Goal: Task Accomplishment & Management: Use online tool/utility

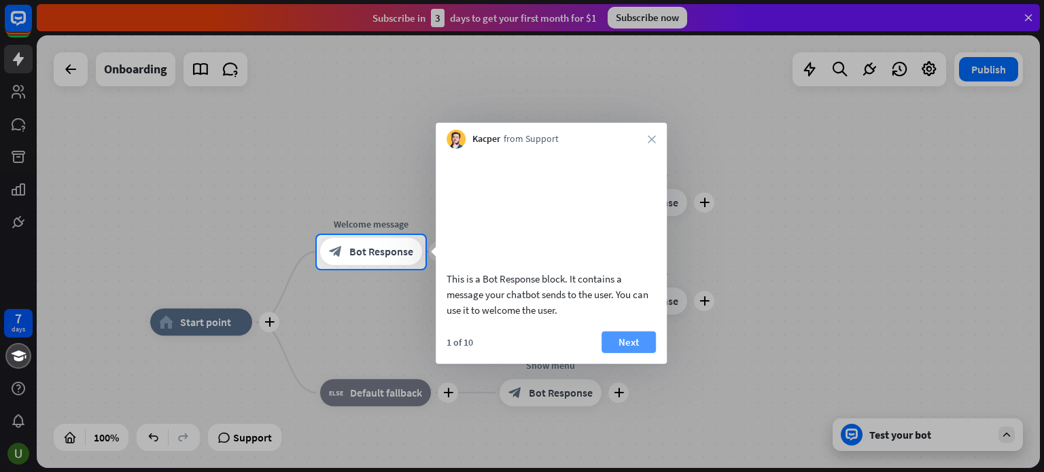
click at [631, 353] on button "Next" at bounding box center [628, 342] width 54 height 22
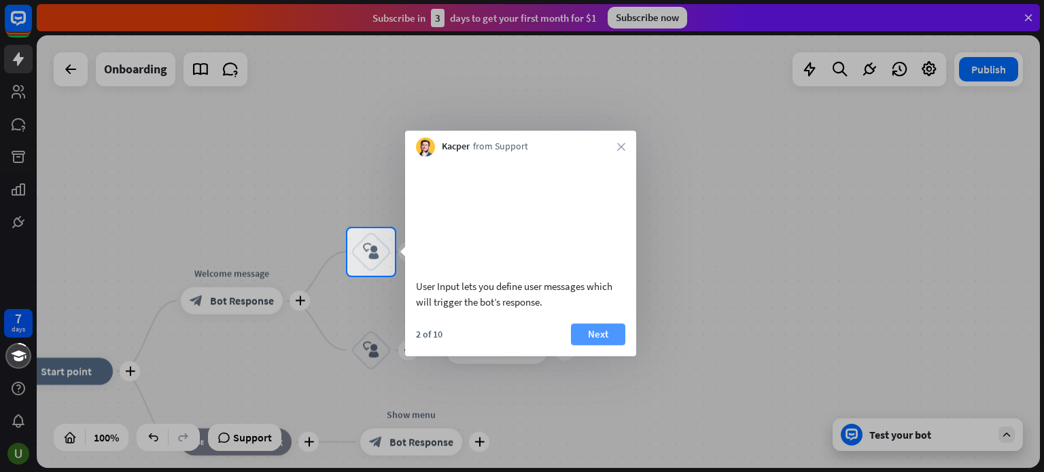
click at [617, 345] on button "Next" at bounding box center [598, 334] width 54 height 22
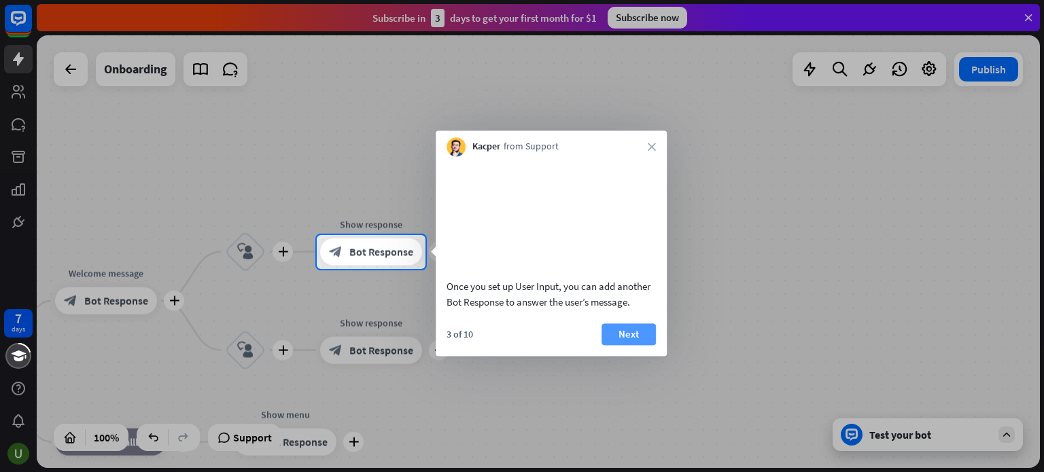
click at [634, 345] on button "Next" at bounding box center [628, 334] width 54 height 22
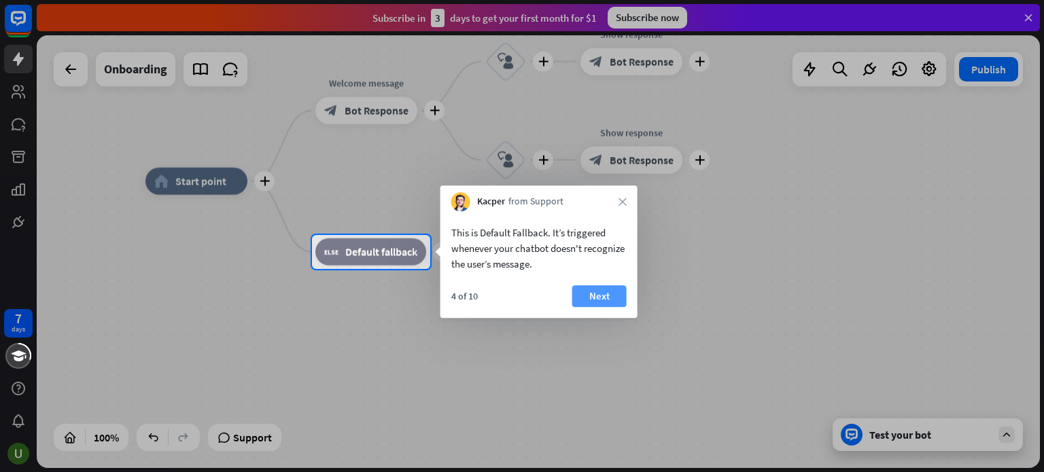
click at [605, 306] on button "Next" at bounding box center [599, 296] width 54 height 22
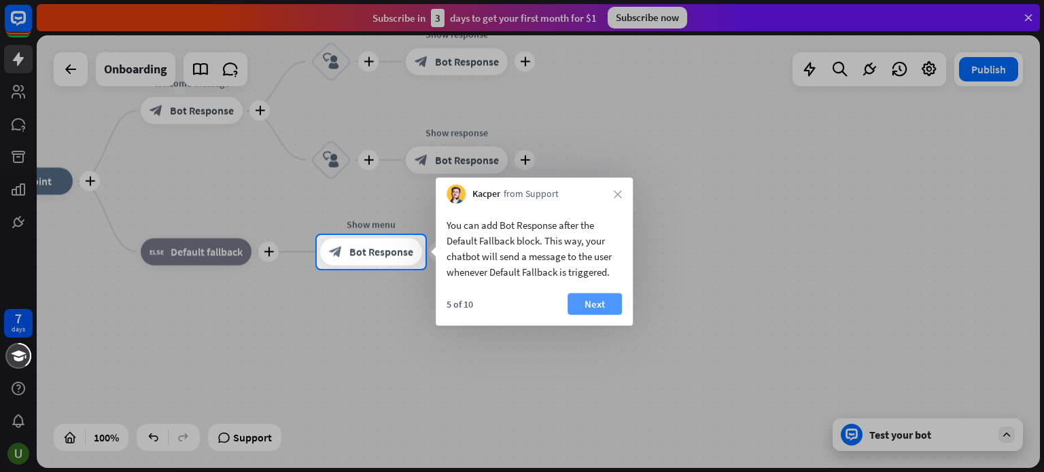
click at [597, 305] on button "Next" at bounding box center [594, 305] width 54 height 22
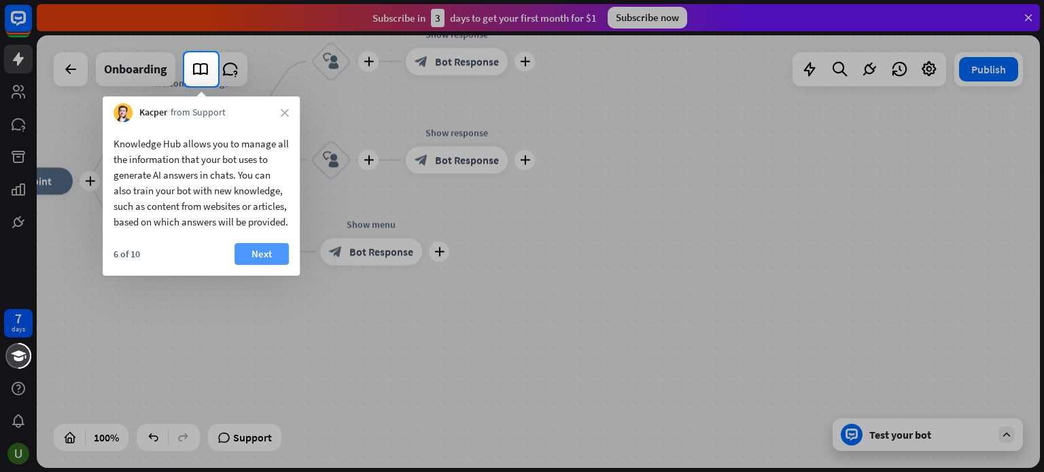
click at [276, 265] on button "Next" at bounding box center [261, 254] width 54 height 22
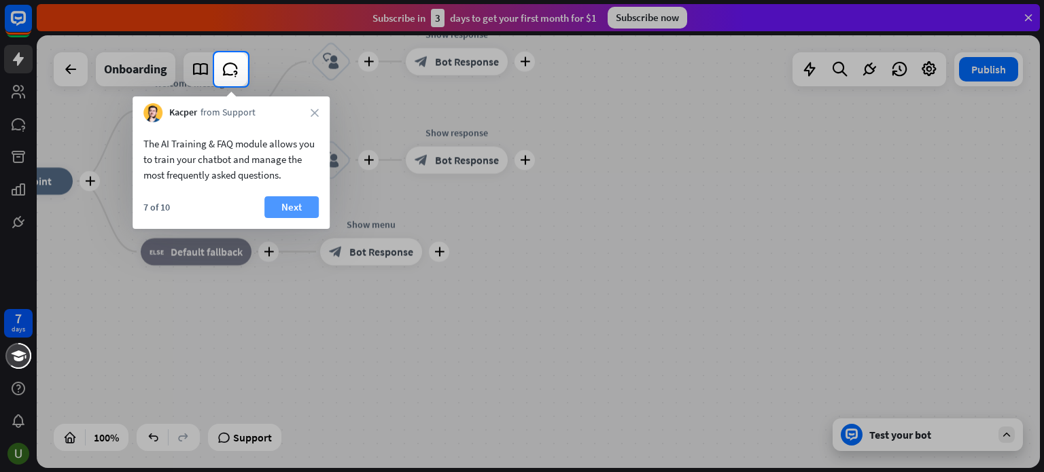
click at [291, 203] on button "Next" at bounding box center [291, 207] width 54 height 22
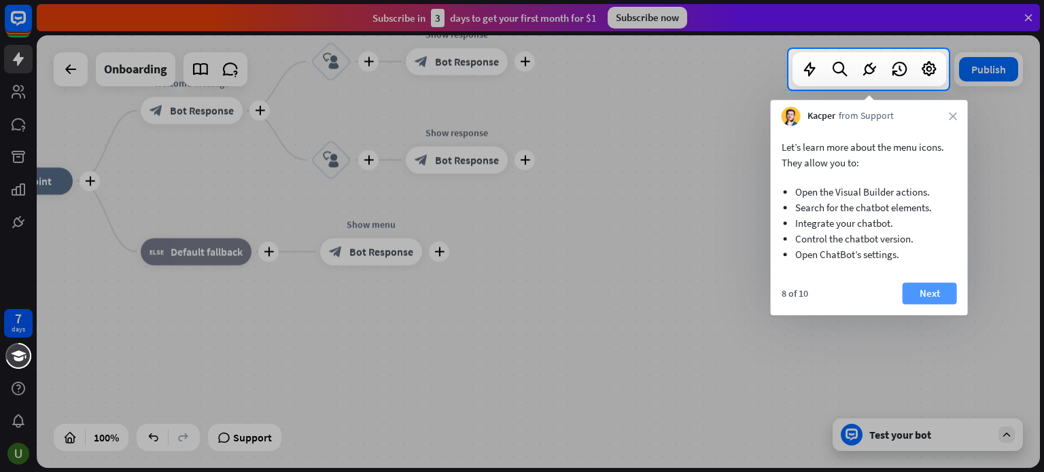
click at [940, 295] on button "Next" at bounding box center [929, 294] width 54 height 22
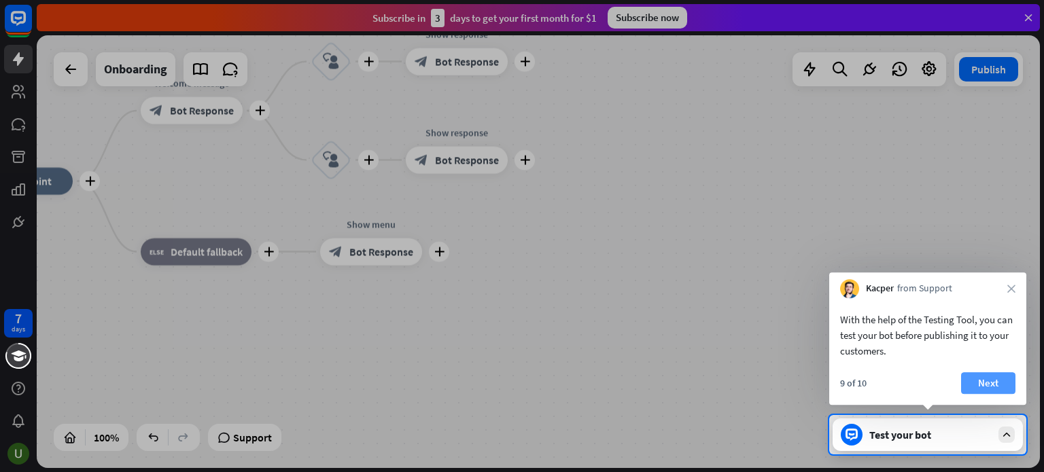
click at [1010, 383] on button "Next" at bounding box center [988, 383] width 54 height 22
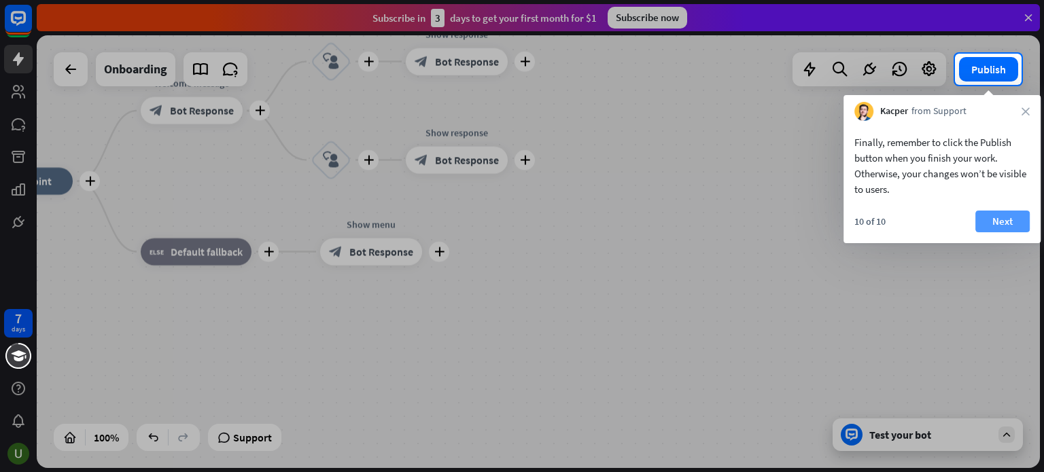
click at [1002, 221] on button "Next" at bounding box center [1002, 222] width 54 height 22
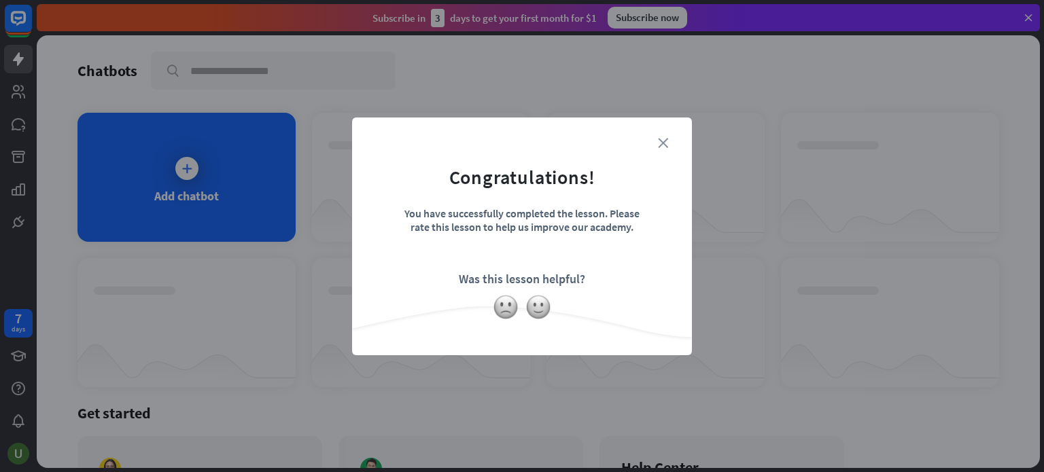
click at [666, 138] on icon "close" at bounding box center [663, 143] width 10 height 10
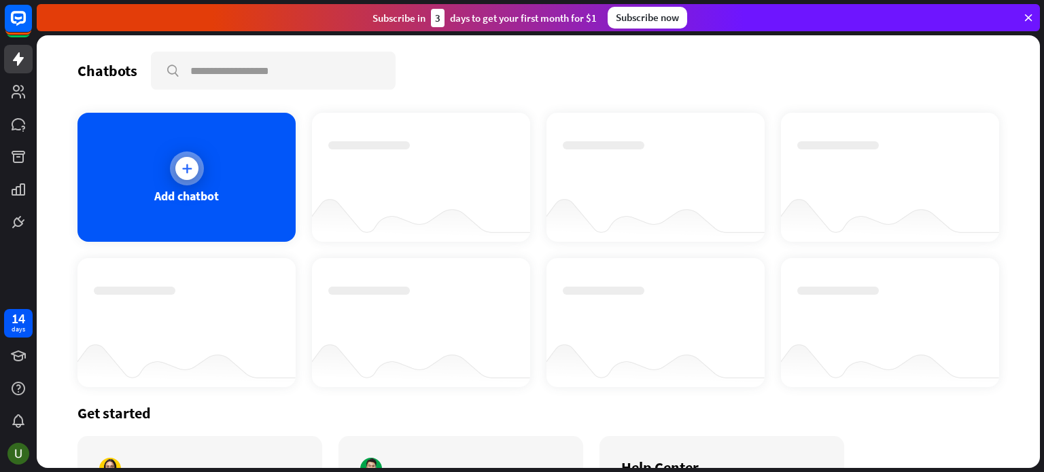
click at [184, 171] on icon at bounding box center [187, 169] width 14 height 14
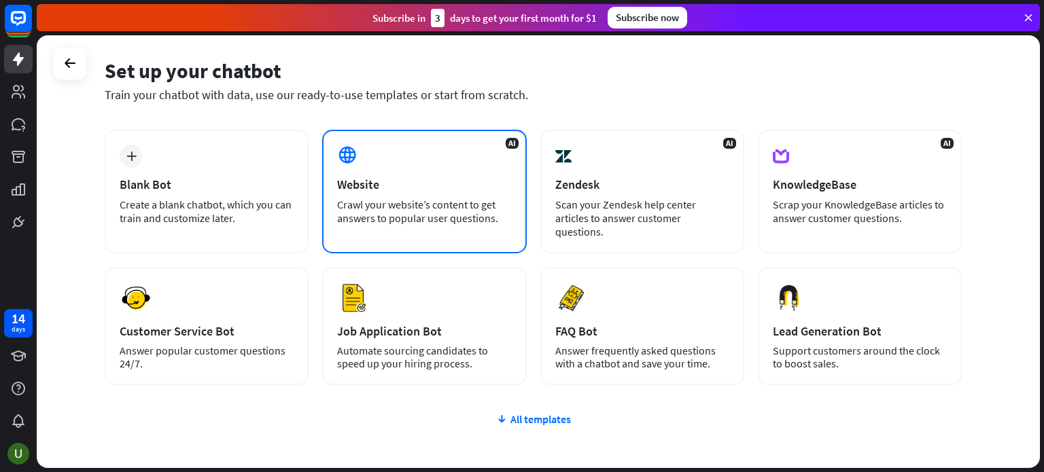
scroll to position [68, 0]
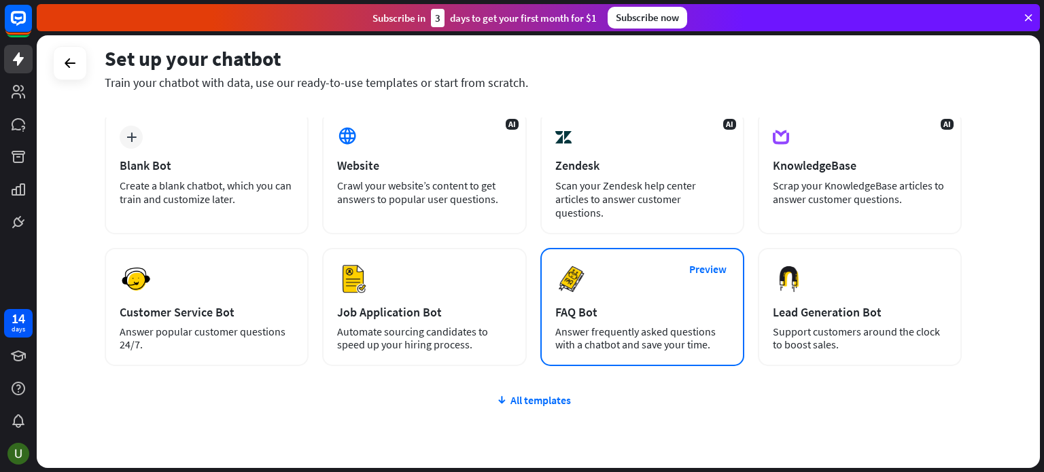
click at [655, 304] on div "FAQ Bot" at bounding box center [642, 312] width 174 height 16
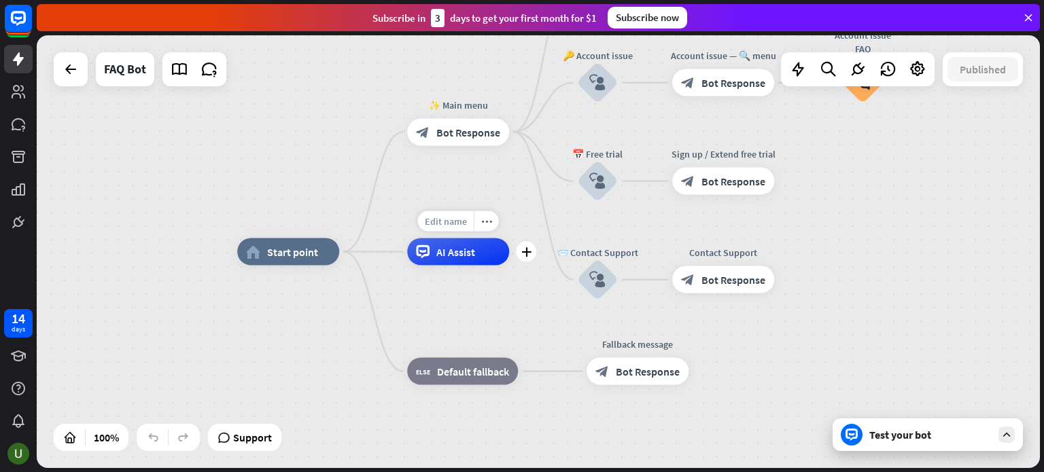
click at [446, 222] on span "Edit name" at bounding box center [446, 221] width 42 height 12
type input "*"
type input "**"
click at [415, 194] on div "home_2 Start point ✨ Main menu block_bot_response Bot Response 💲 Subscription b…" at bounding box center [538, 251] width 1003 height 433
click at [459, 253] on span "AI Assist" at bounding box center [455, 252] width 39 height 14
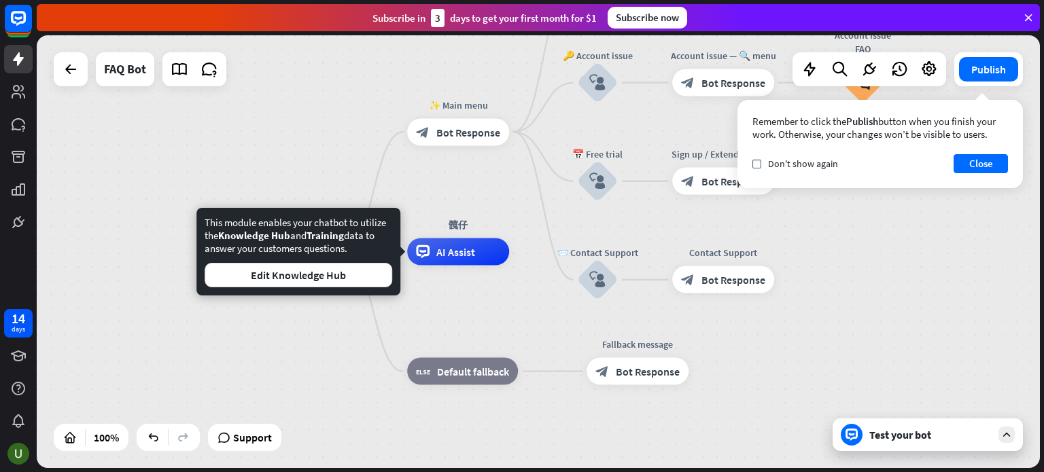
click at [501, 323] on div "home_2 Start point ✨ Main menu block_bot_response Bot Response 💲 Subscription b…" at bounding box center [738, 468] width 1003 height 433
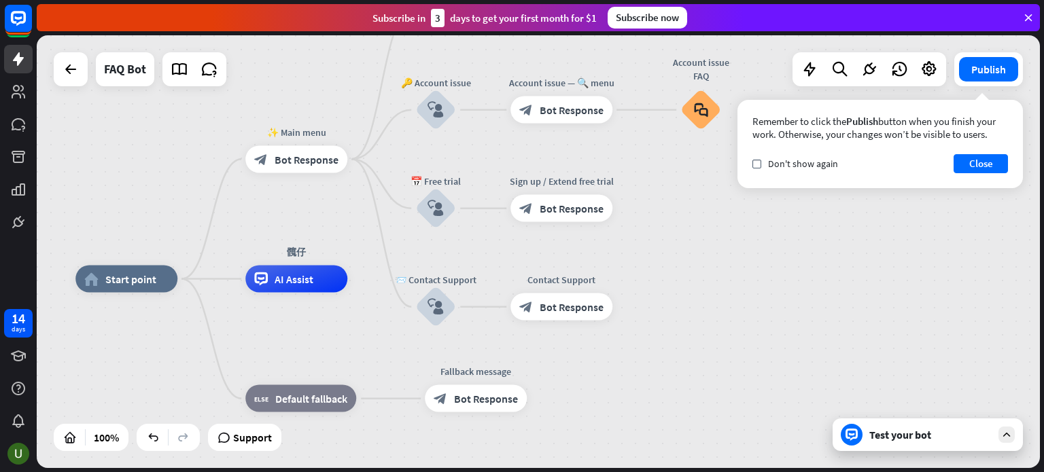
drag, startPoint x: 497, startPoint y: 196, endPoint x: 340, endPoint y: 221, distance: 158.3
click at [340, 221] on div "home_2 Start point ✨ Main menu block_bot_response Bot Response 💲 Subscription b…" at bounding box center [538, 251] width 1003 height 433
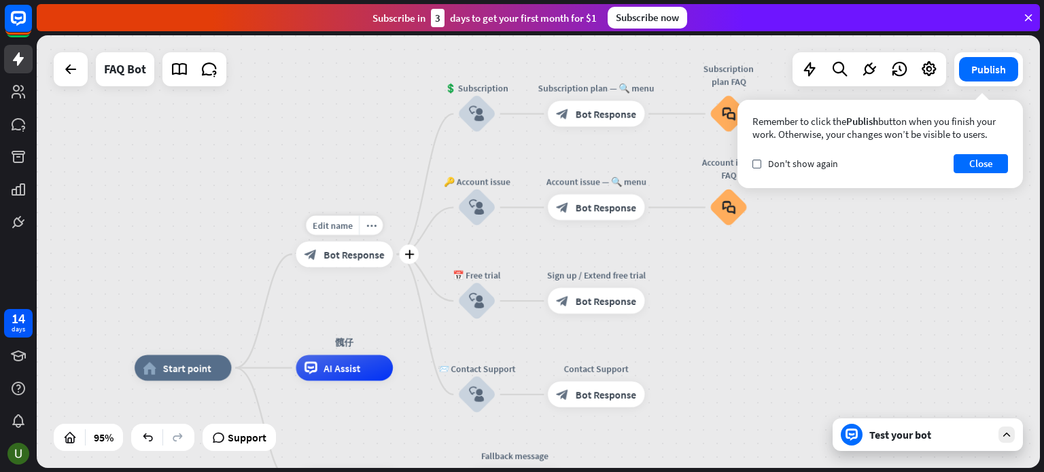
drag, startPoint x: 347, startPoint y: 196, endPoint x: 387, endPoint y: 288, distance: 100.5
click at [387, 267] on div "Edit name more_horiz plus block_bot_response Bot Response" at bounding box center [344, 254] width 97 height 26
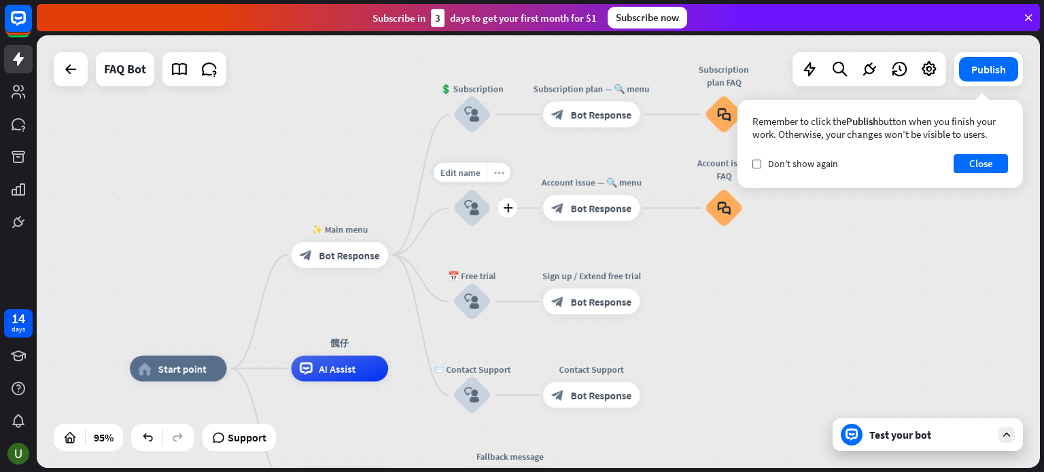
click at [500, 175] on icon "more_horiz" at bounding box center [498, 173] width 10 height 10
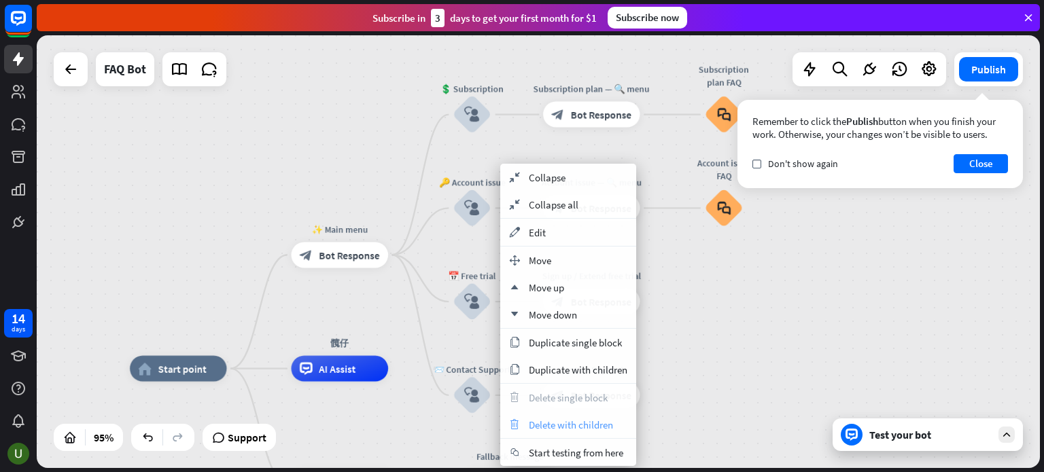
click at [569, 429] on span "Delete with children" at bounding box center [571, 425] width 84 height 13
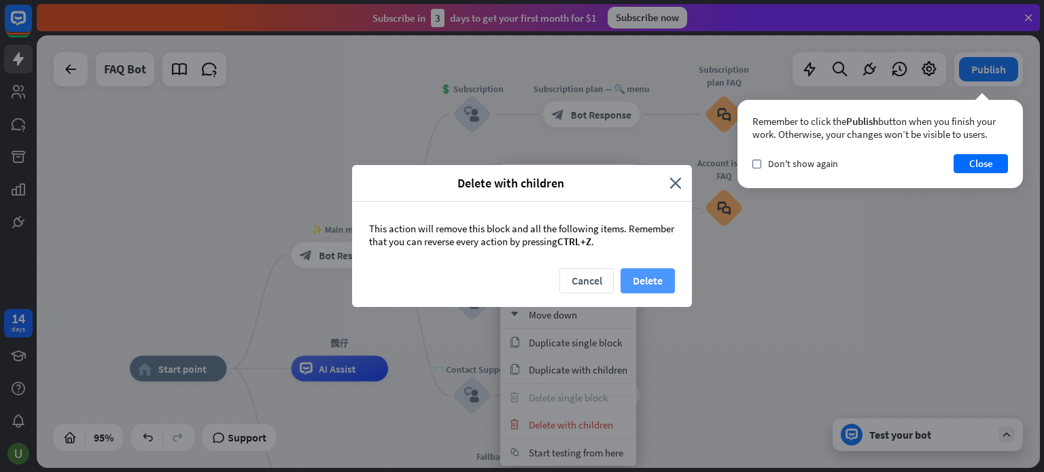
click at [642, 287] on button "Delete" at bounding box center [647, 280] width 54 height 25
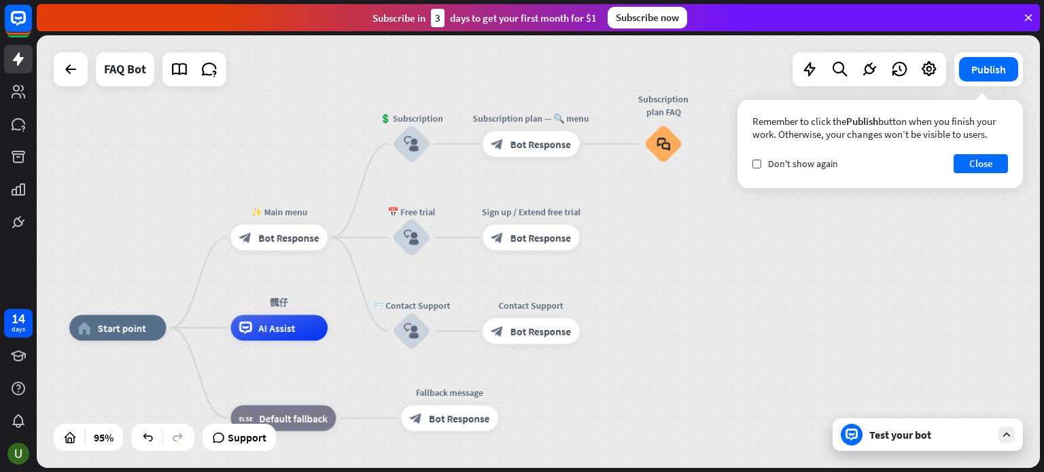
drag, startPoint x: 823, startPoint y: 257, endPoint x: 766, endPoint y: 217, distance: 70.1
click at [766, 217] on div "home_2 Start point ✨ Main menu block_bot_response Bot Response 💲 Subscription b…" at bounding box center [538, 251] width 1003 height 433
click at [438, 111] on icon "more_horiz" at bounding box center [438, 109] width 10 height 10
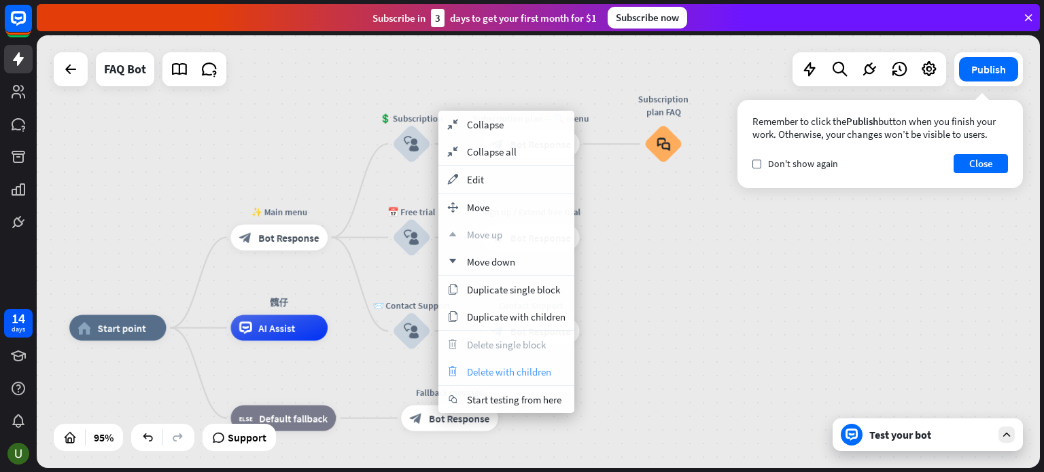
click at [491, 372] on span "Delete with children" at bounding box center [509, 372] width 84 height 13
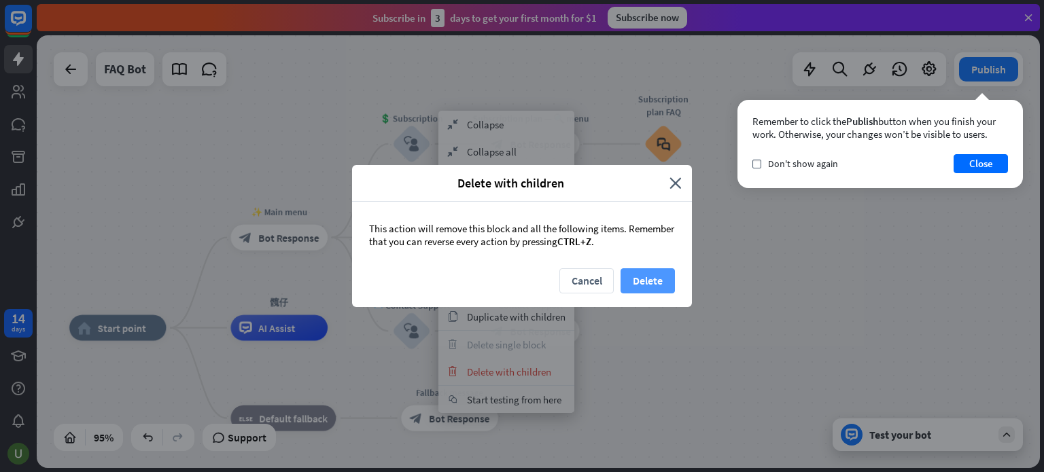
click at [652, 270] on button "Delete" at bounding box center [647, 280] width 54 height 25
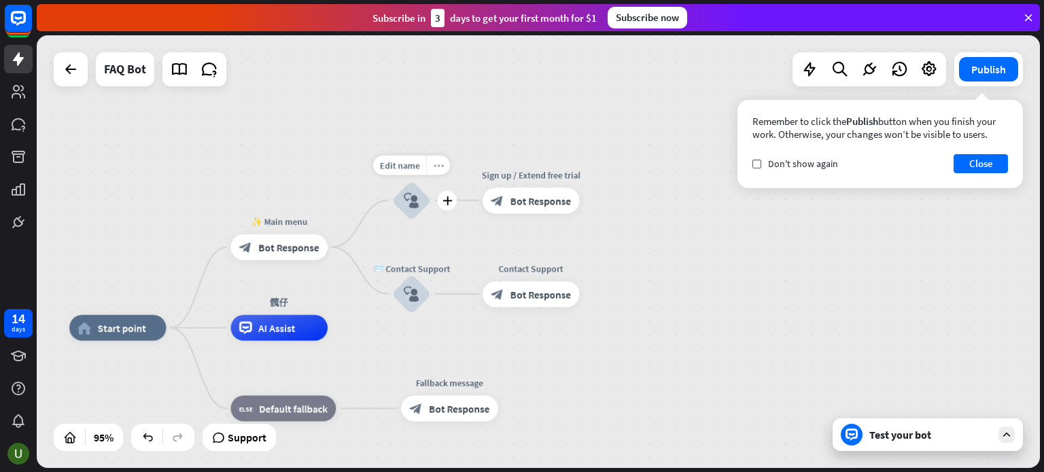
click at [436, 166] on icon "more_horiz" at bounding box center [438, 165] width 10 height 10
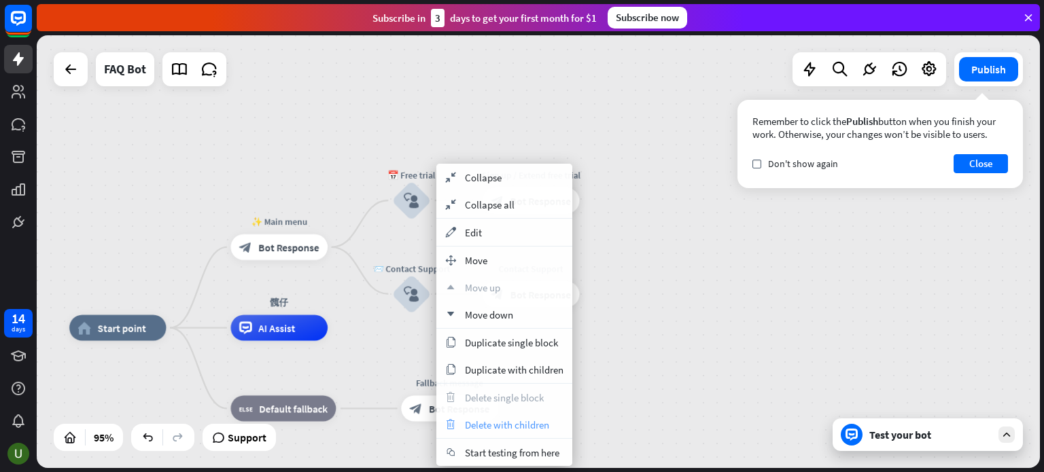
click at [516, 427] on span "Delete with children" at bounding box center [507, 425] width 84 height 13
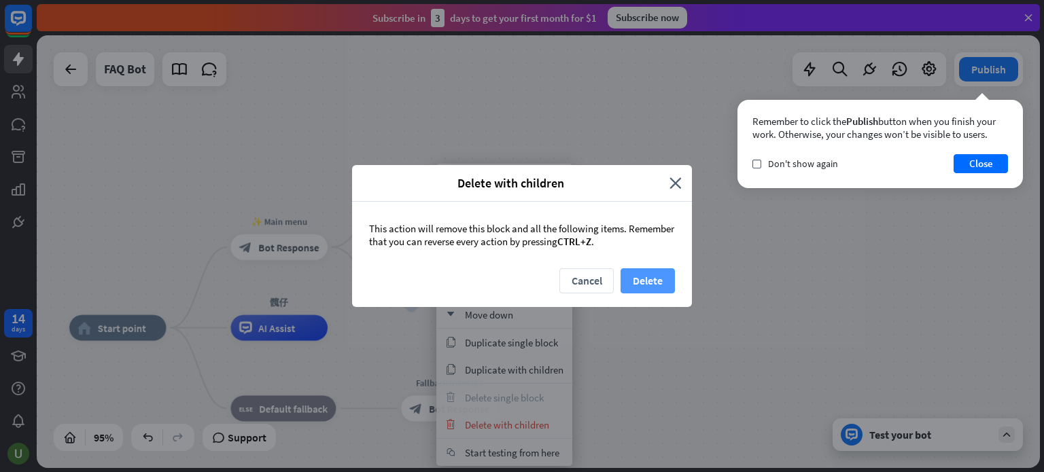
click at [639, 278] on button "Delete" at bounding box center [647, 280] width 54 height 25
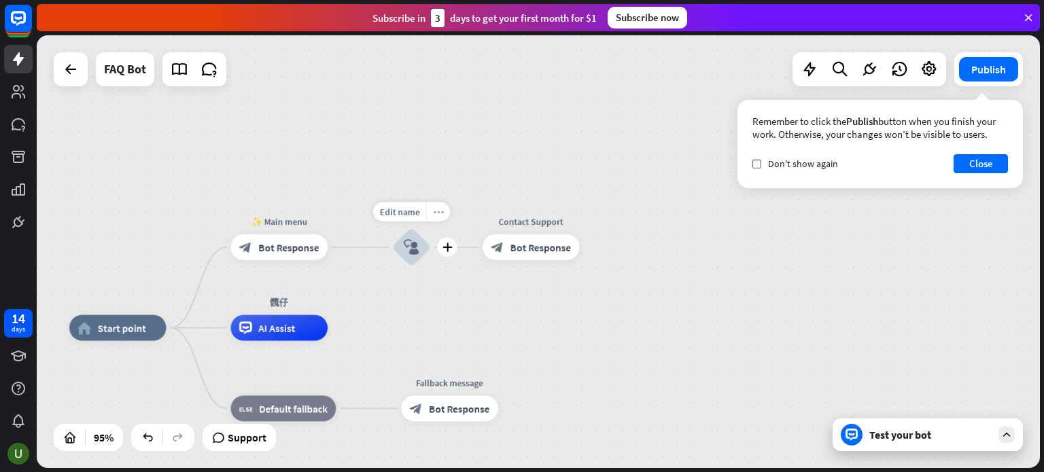
click at [435, 206] on div "more_horiz" at bounding box center [438, 212] width 24 height 20
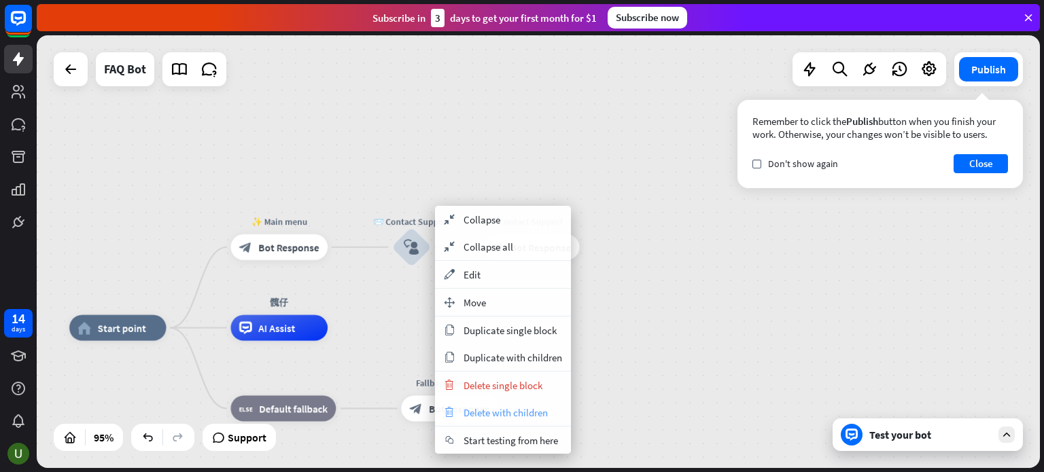
click at [504, 418] on span "Delete with children" at bounding box center [505, 412] width 84 height 13
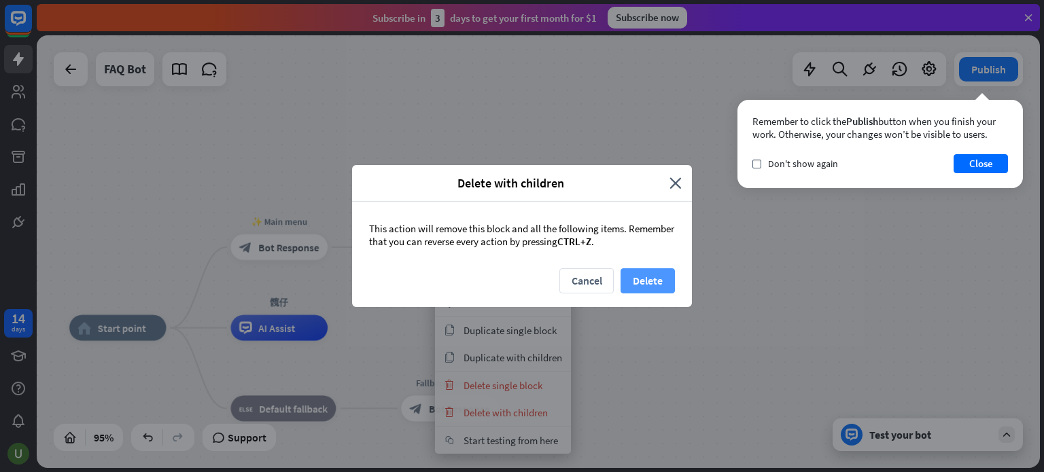
click at [652, 274] on button "Delete" at bounding box center [647, 280] width 54 height 25
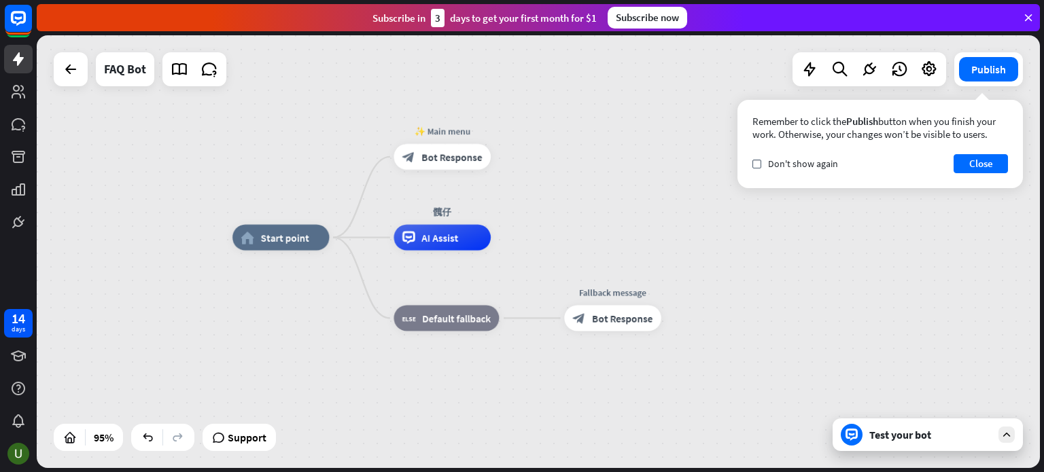
drag, startPoint x: 520, startPoint y: 291, endPoint x: 580, endPoint y: 194, distance: 114.4
click at [582, 194] on div "home_2 Start point ✨ Main menu block_bot_response Bot Response 髖仔 AI Assist blo…" at bounding box center [538, 251] width 1003 height 433
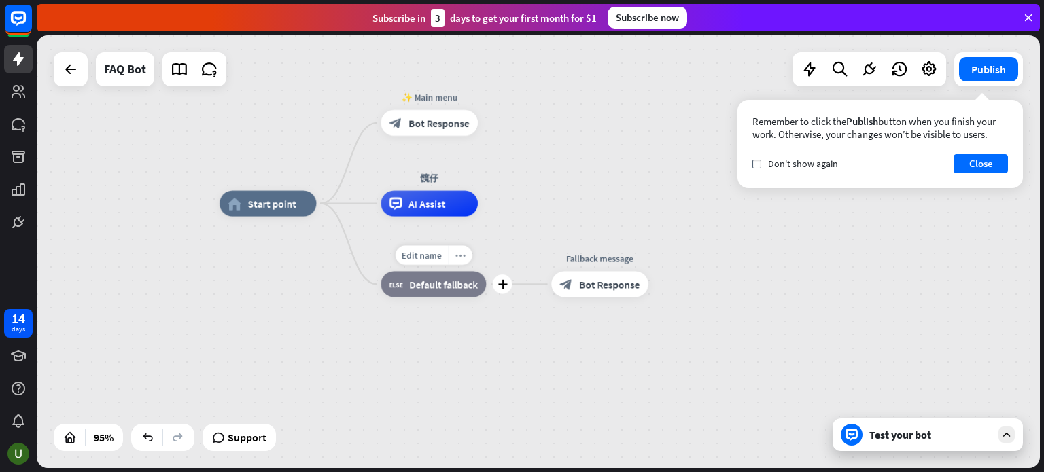
click at [461, 254] on icon "more_horiz" at bounding box center [460, 256] width 10 height 10
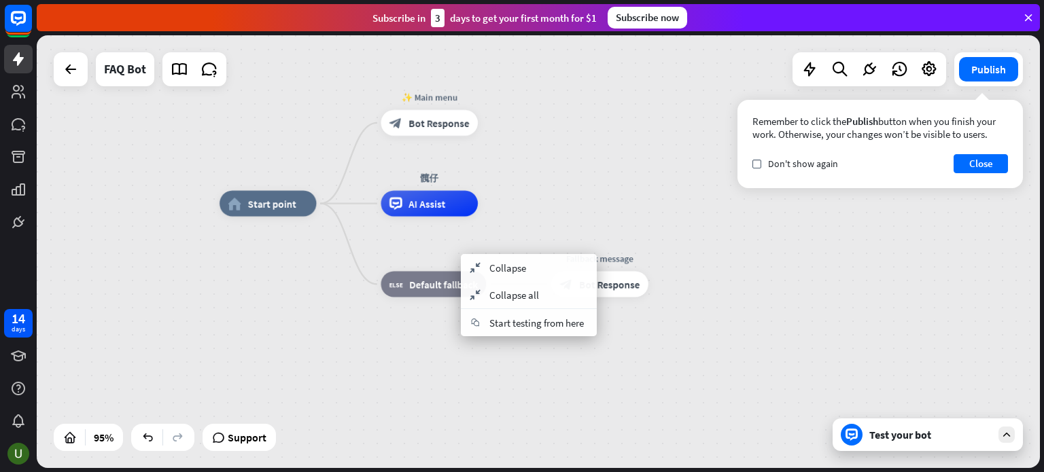
click at [419, 350] on div "home_2 Start point ✨ Main menu block_bot_response Bot Response 髖仔 AI Assist blo…" at bounding box center [695, 409] width 953 height 411
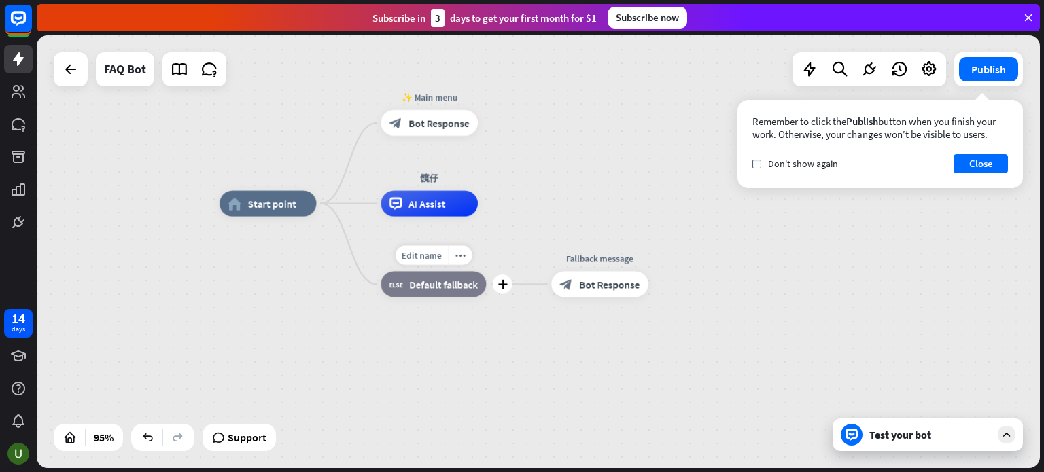
click at [446, 287] on span "Default fallback" at bounding box center [443, 284] width 69 height 13
click at [508, 342] on div "home_2 Start point ✨ Main menu block_bot_response Bot Response 髖仔 AI Assist blo…" at bounding box center [695, 409] width 953 height 411
click at [605, 284] on span "Bot Response" at bounding box center [609, 284] width 60 height 13
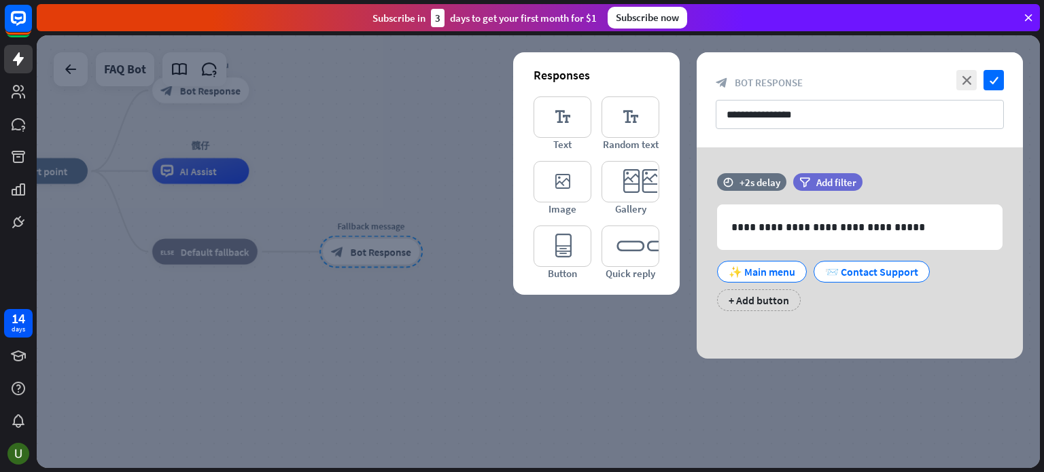
click at [463, 322] on div at bounding box center [538, 251] width 1003 height 433
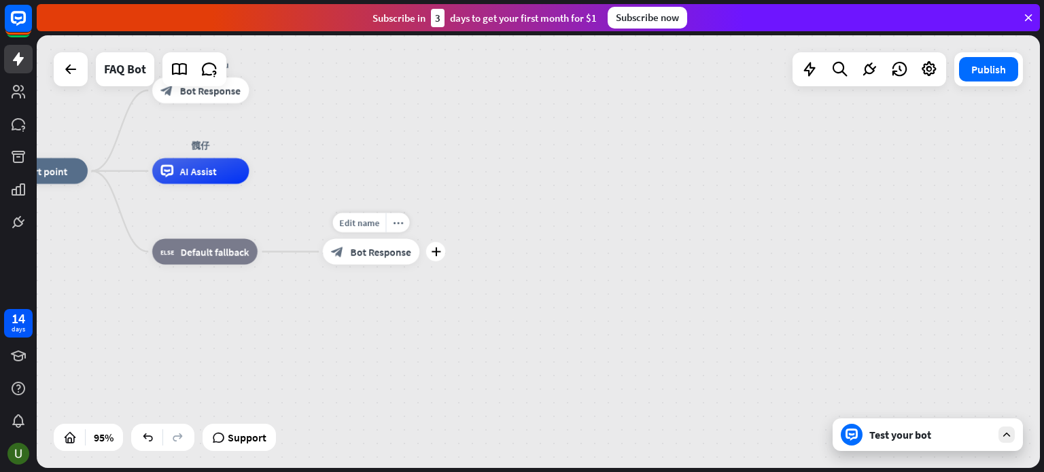
click at [370, 253] on span "Bot Response" at bounding box center [381, 251] width 60 height 13
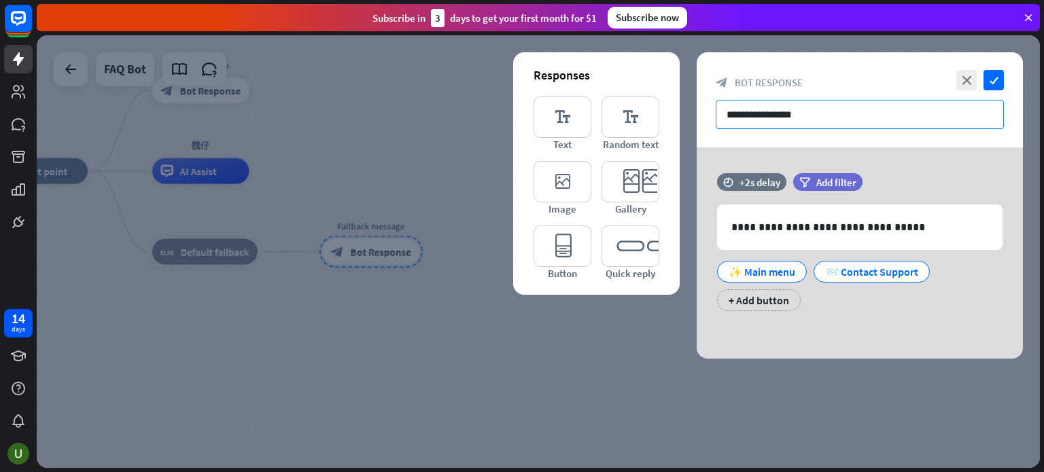
drag, startPoint x: 849, startPoint y: 120, endPoint x: 672, endPoint y: 112, distance: 177.5
click at [696, 112] on div "**********" at bounding box center [859, 205] width 326 height 306
type input "*"
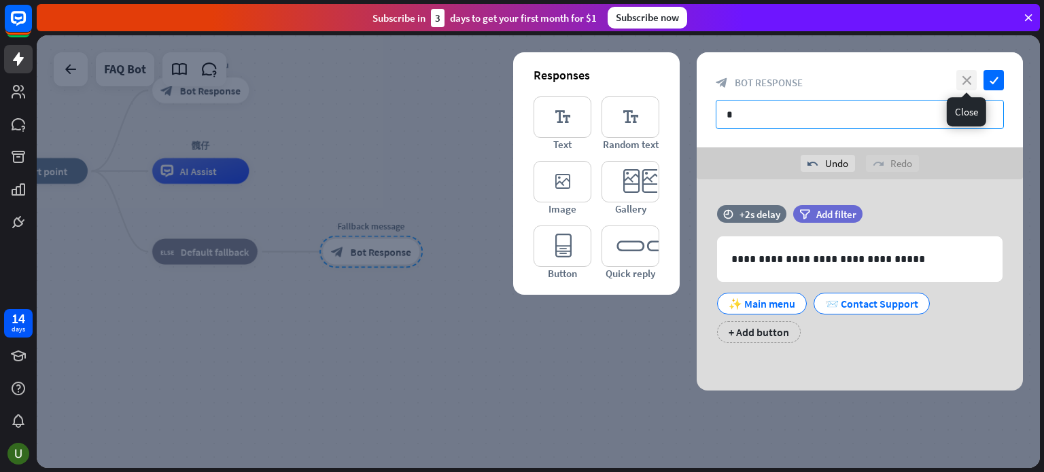
type input "*"
click at [962, 78] on icon "close" at bounding box center [966, 80] width 20 height 20
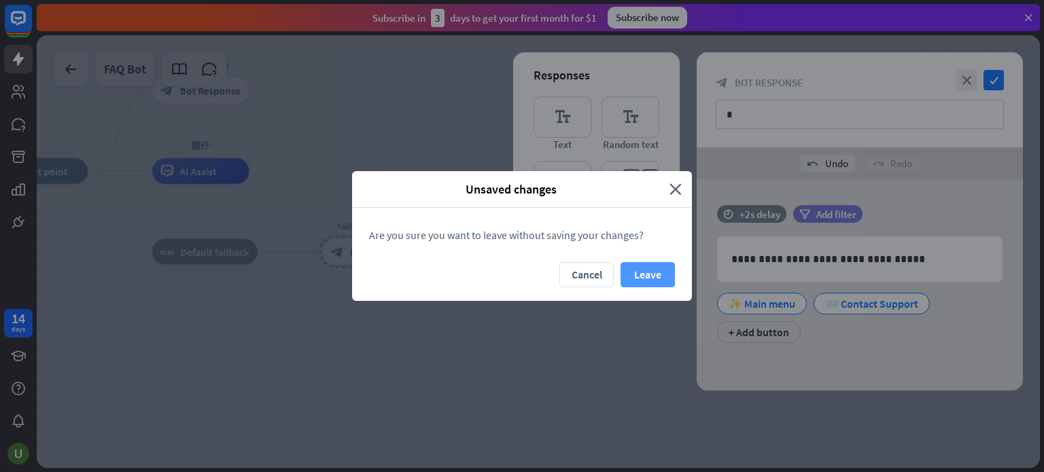
click at [637, 278] on button "Leave" at bounding box center [647, 274] width 54 height 25
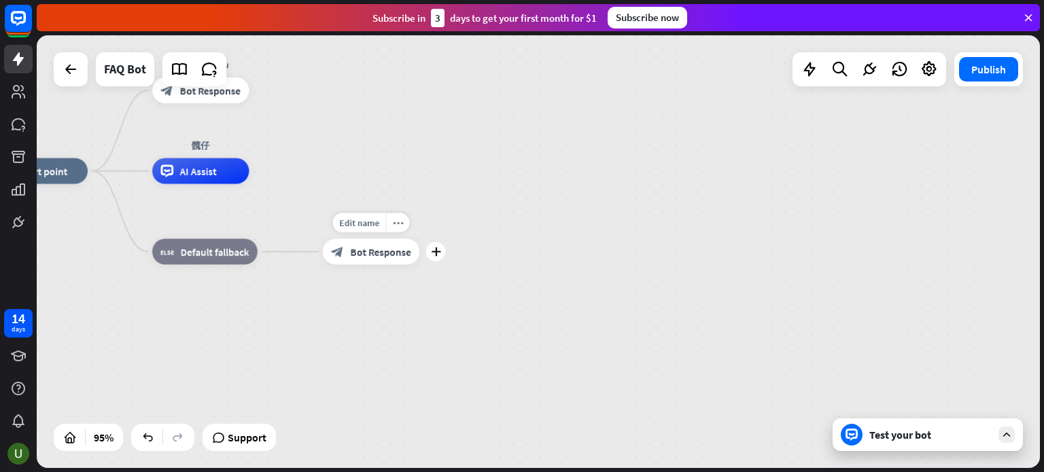
click at [372, 251] on span "Bot Response" at bounding box center [381, 251] width 60 height 13
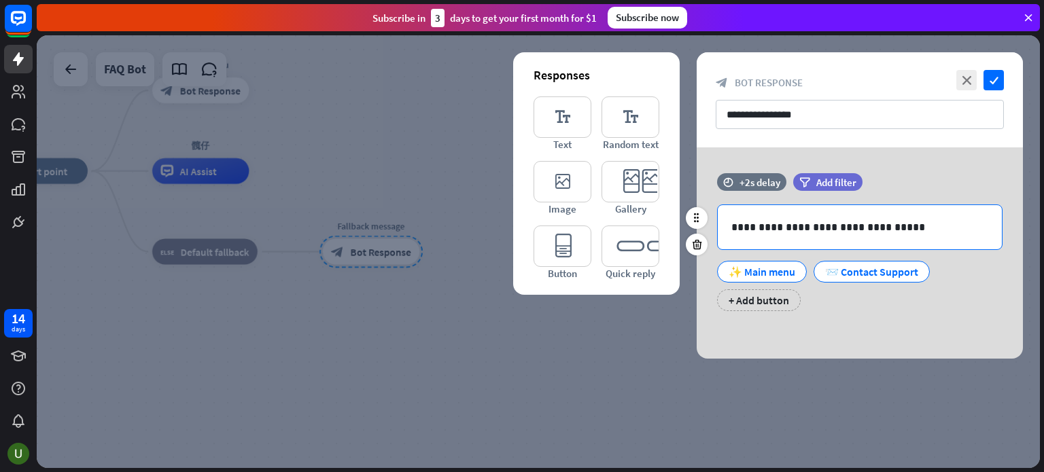
click at [929, 228] on p "**********" at bounding box center [859, 227] width 257 height 17
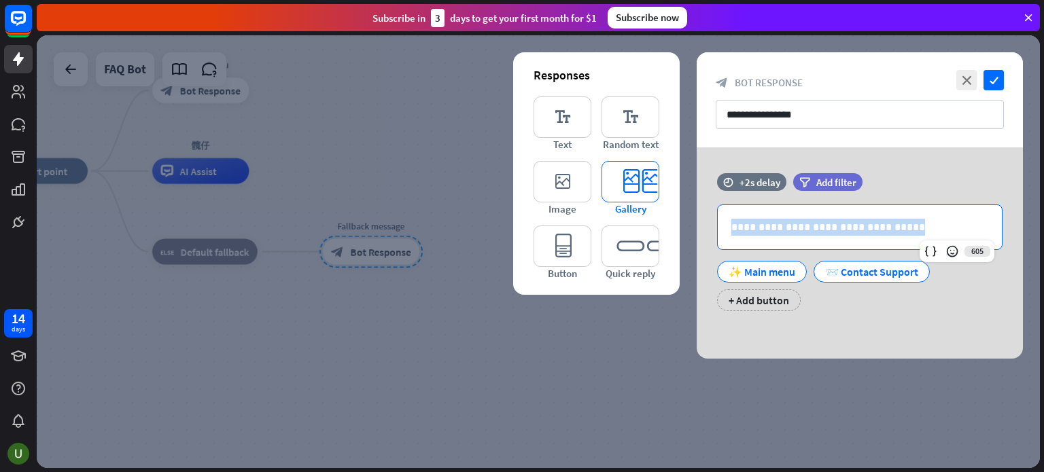
drag, startPoint x: 946, startPoint y: 227, endPoint x: 645, endPoint y: 207, distance: 300.9
click at [696, 209] on div "**********" at bounding box center [859, 252] width 326 height 211
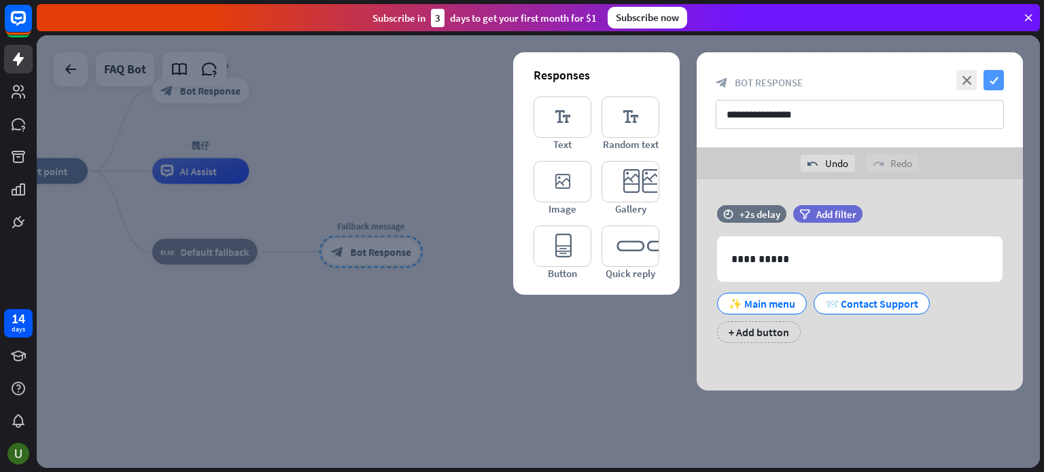
click at [1002, 78] on icon "check" at bounding box center [993, 80] width 20 height 20
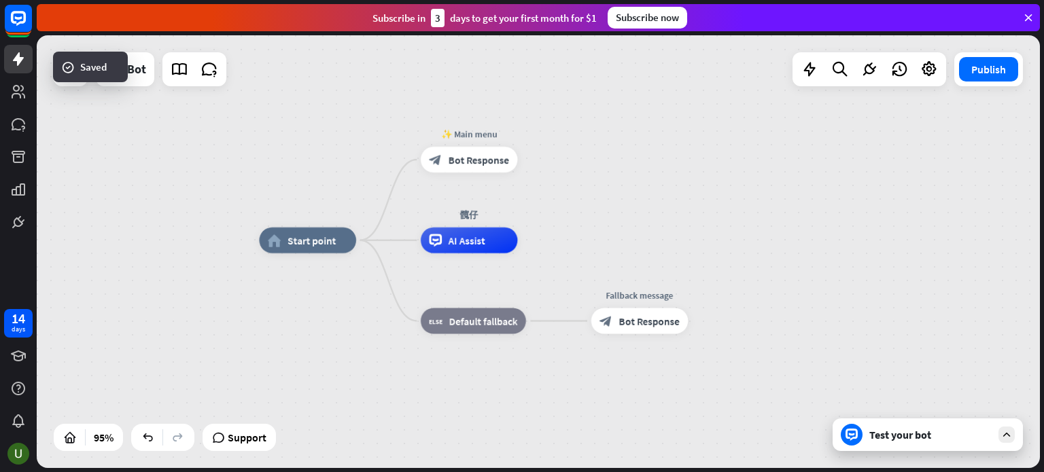
drag, startPoint x: 441, startPoint y: 188, endPoint x: 694, endPoint y: 238, distance: 258.2
click at [697, 241] on div "home_2 Start point ✨ Main menu block_bot_response Bot Response 髖仔 AI Assist blo…" at bounding box center [735, 446] width 953 height 411
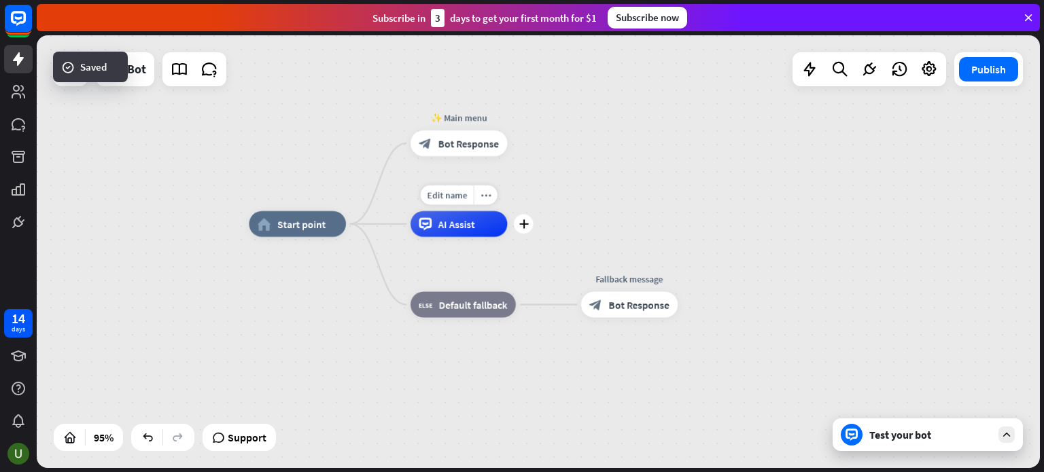
click at [491, 235] on div "AI Assist" at bounding box center [458, 224] width 97 height 26
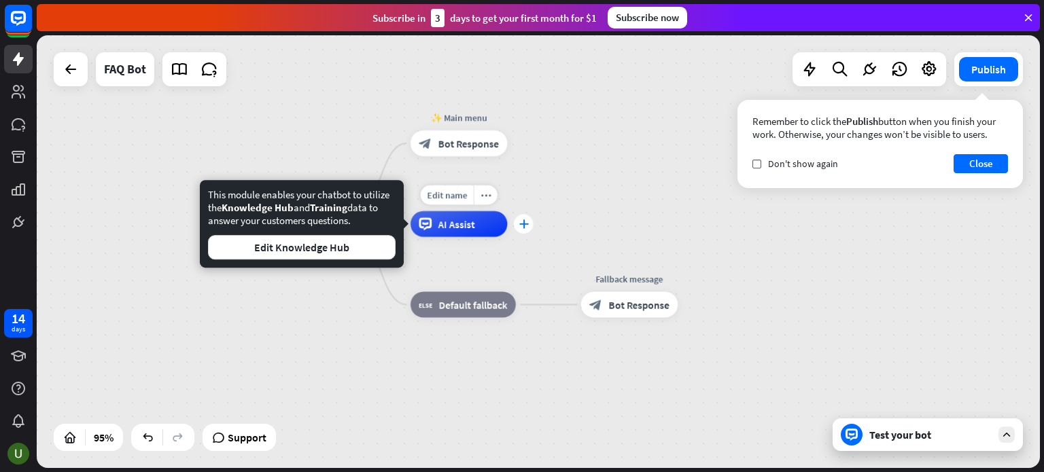
click at [529, 226] on div "plus" at bounding box center [524, 225] width 20 height 20
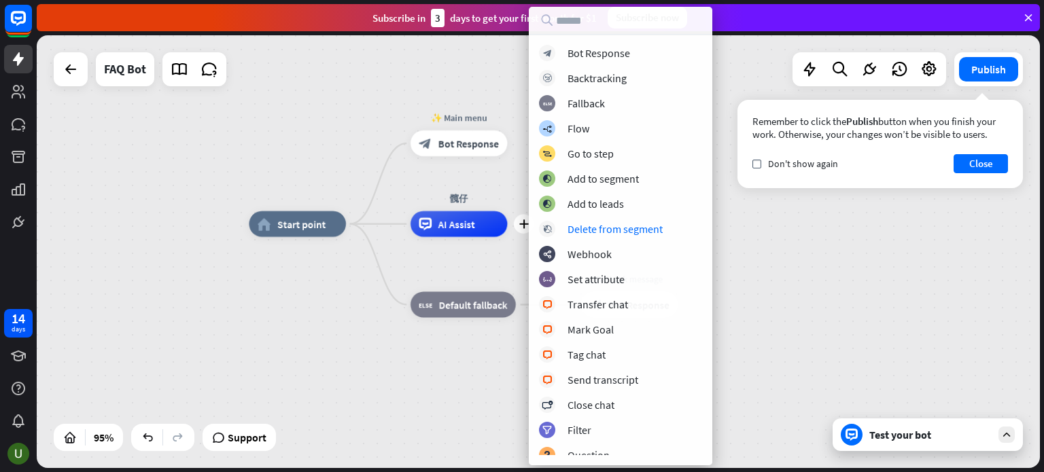
drag, startPoint x: 787, startPoint y: 252, endPoint x: 730, endPoint y: 256, distance: 56.5
click at [787, 252] on div "home_2 Start point ✨ Main menu block_bot_response Bot Response plus 髖仔 AI Assis…" at bounding box center [725, 429] width 953 height 411
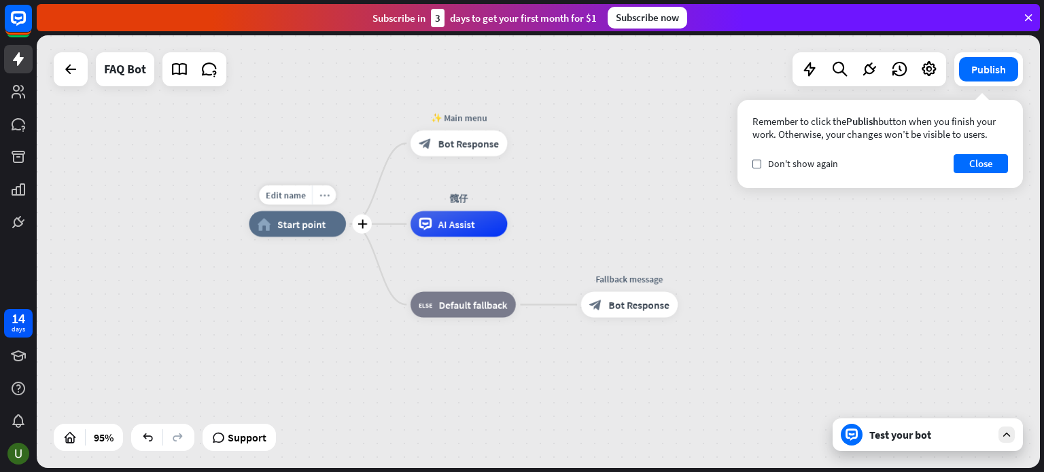
click at [321, 193] on icon "more_horiz" at bounding box center [324, 195] width 10 height 10
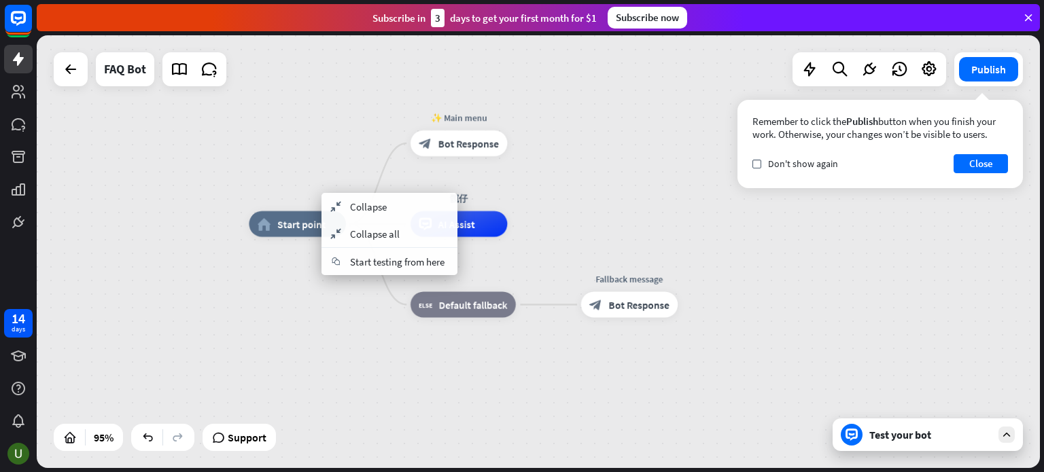
click at [308, 319] on div "home_2 Start point ✨ Main menu block_bot_response Bot Response 髖仔 AI Assist blo…" at bounding box center [725, 429] width 953 height 411
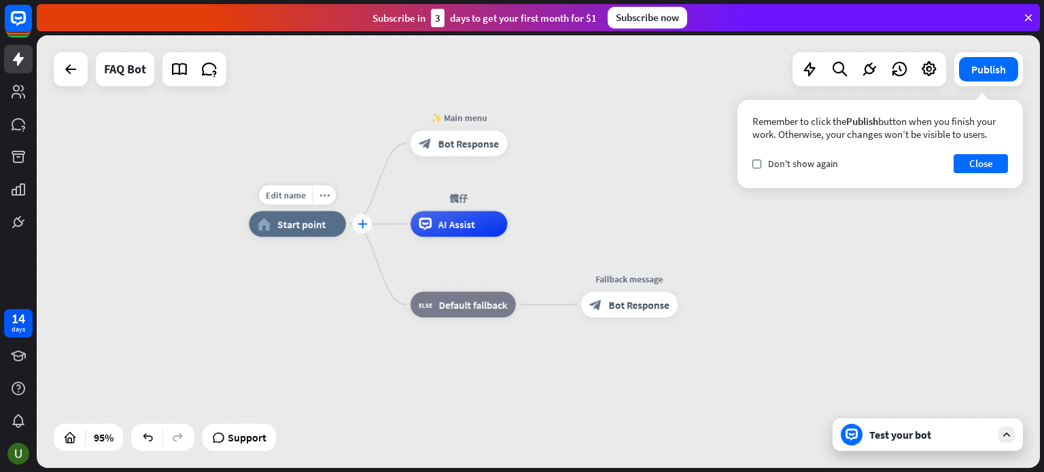
click at [365, 233] on div "plus" at bounding box center [362, 225] width 20 height 20
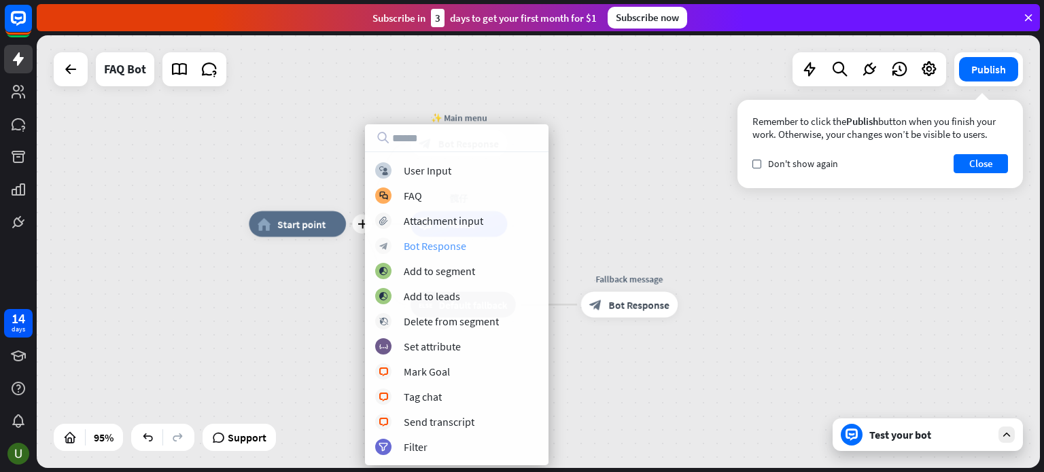
click at [430, 245] on div "Bot Response" at bounding box center [435, 246] width 63 height 14
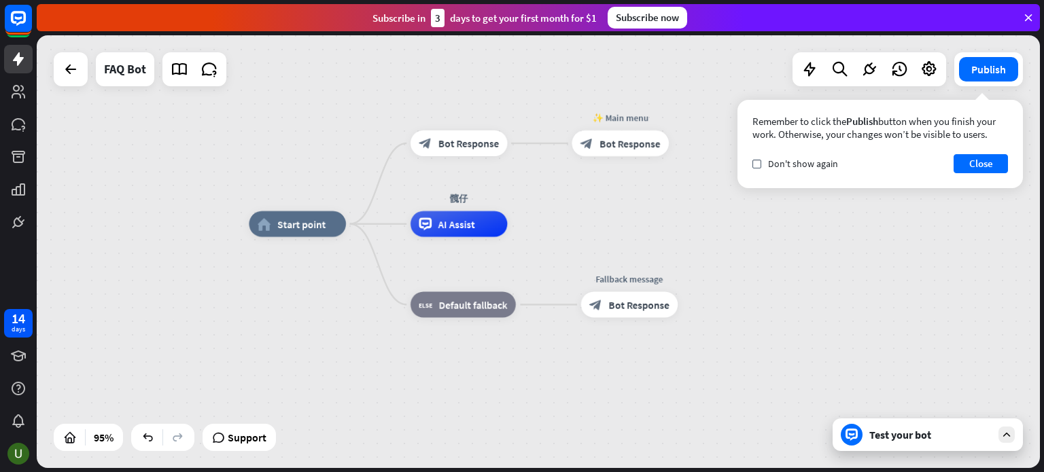
drag, startPoint x: 440, startPoint y: 146, endPoint x: 372, endPoint y: 226, distance: 105.1
click at [374, 227] on div "Edit name more_horiz home_2 Start point block_bot_response Bot Response ✨ Main …" at bounding box center [725, 429] width 953 height 411
click at [493, 116] on div "more_horiz" at bounding box center [486, 115] width 24 height 20
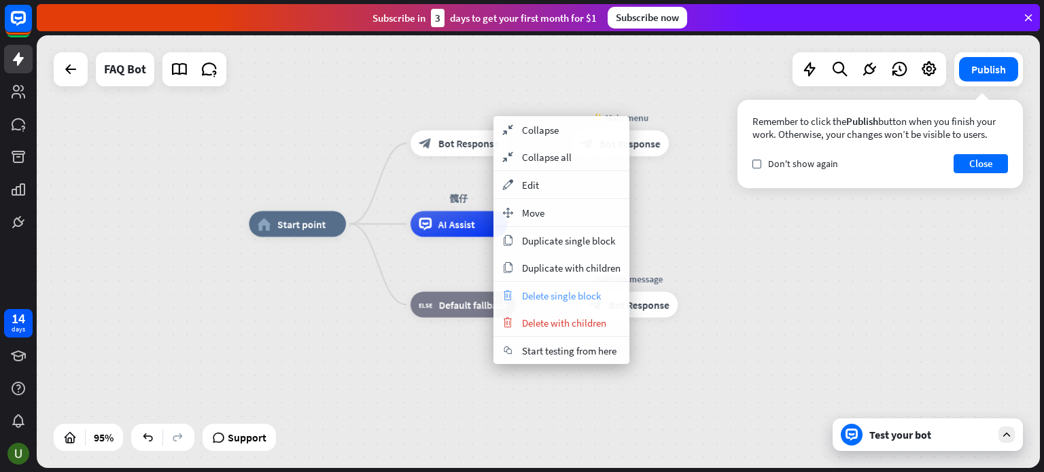
click at [554, 291] on span "Delete single block" at bounding box center [561, 295] width 79 height 13
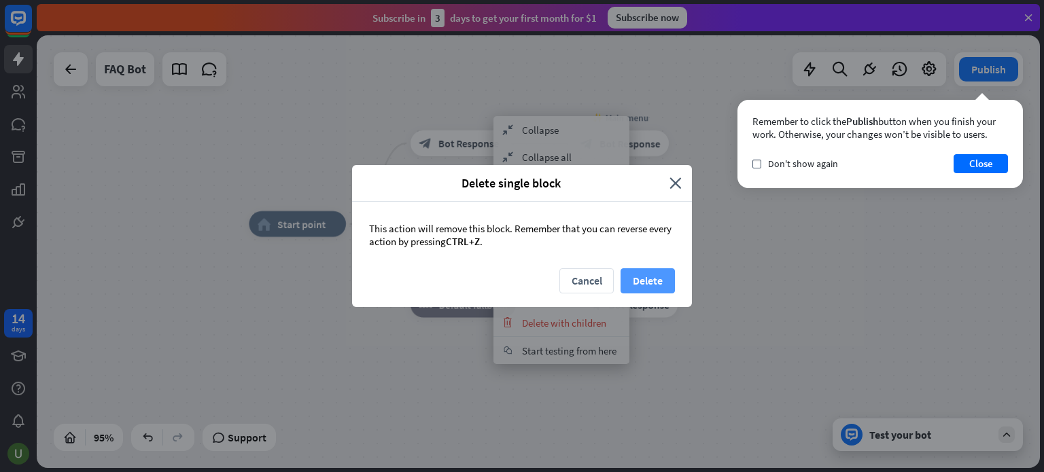
click at [660, 272] on button "Delete" at bounding box center [647, 280] width 54 height 25
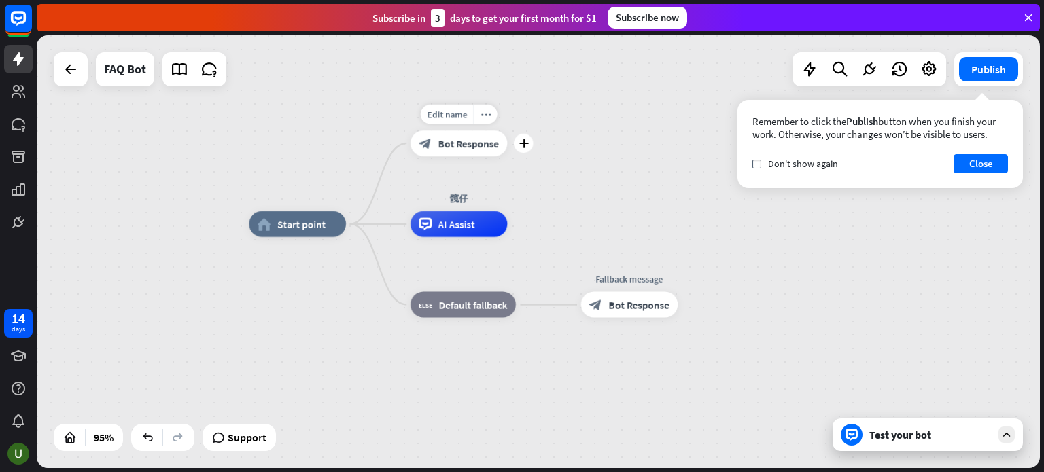
click at [476, 148] on span "Bot Response" at bounding box center [468, 143] width 60 height 13
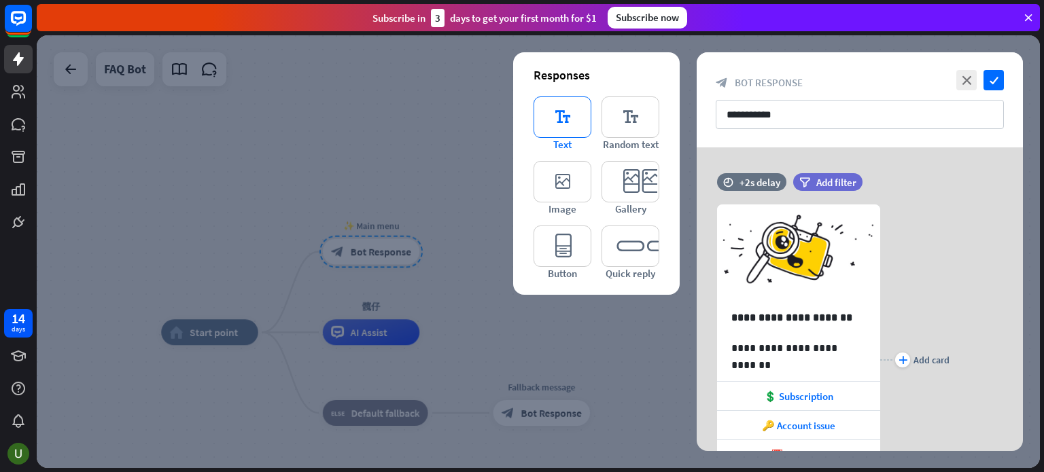
click at [541, 113] on icon "editor_text" at bounding box center [562, 116] width 58 height 41
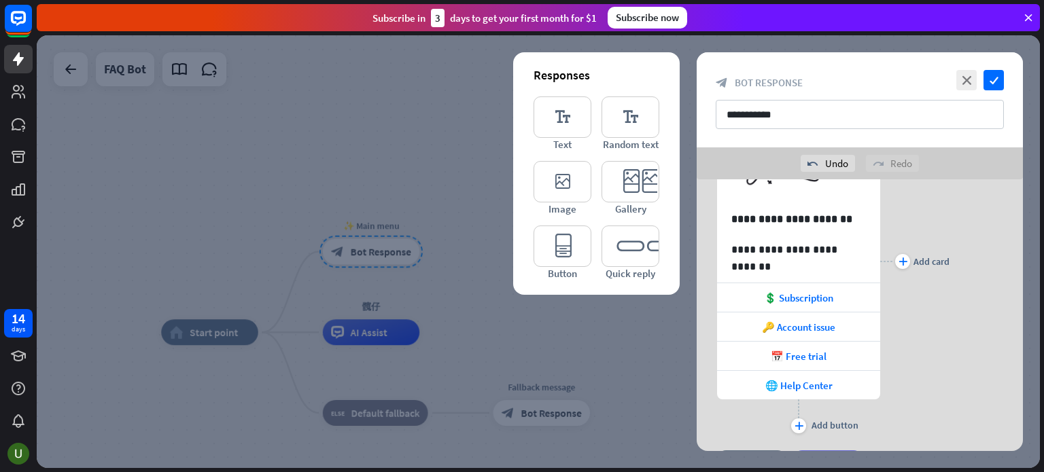
scroll to position [136, 0]
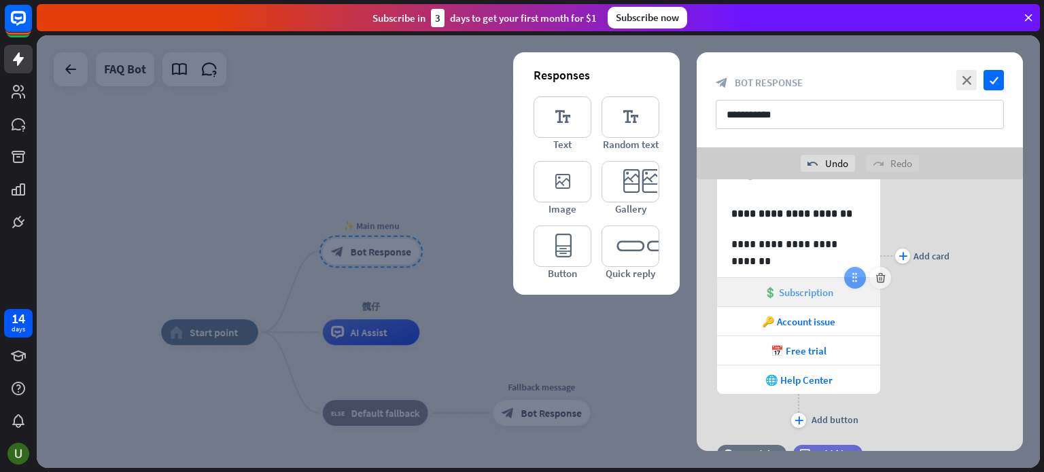
click at [848, 277] on div at bounding box center [855, 278] width 22 height 22
click at [882, 282] on icon at bounding box center [880, 278] width 13 height 12
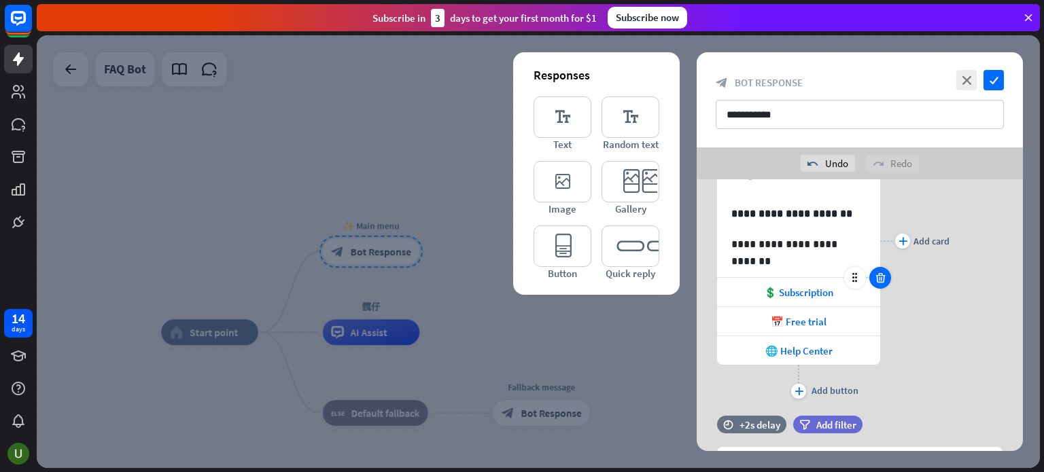
click at [884, 282] on icon at bounding box center [880, 278] width 13 height 12
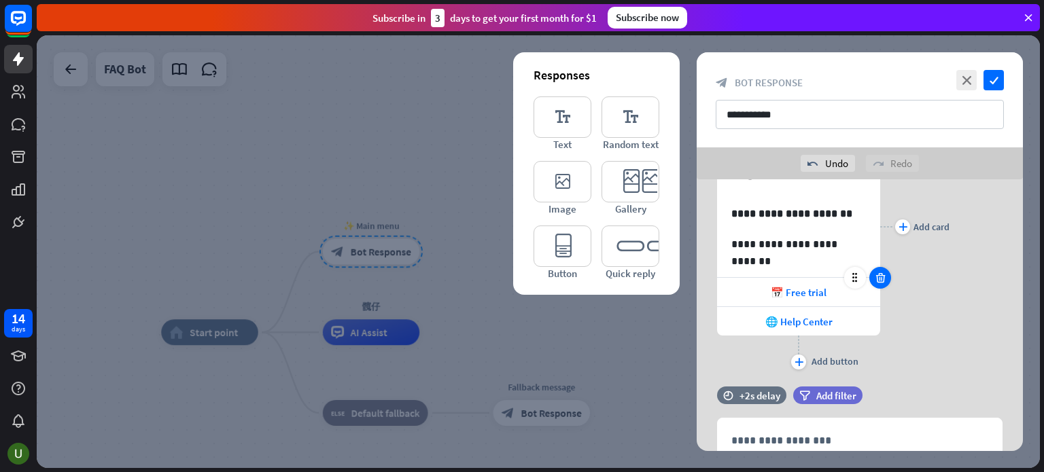
click at [884, 282] on icon at bounding box center [880, 278] width 13 height 12
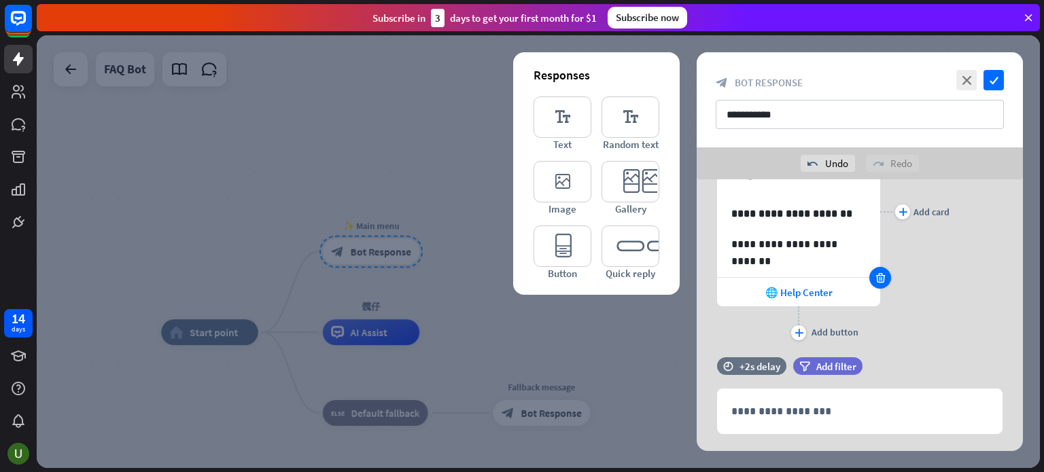
click at [884, 282] on icon at bounding box center [880, 278] width 13 height 12
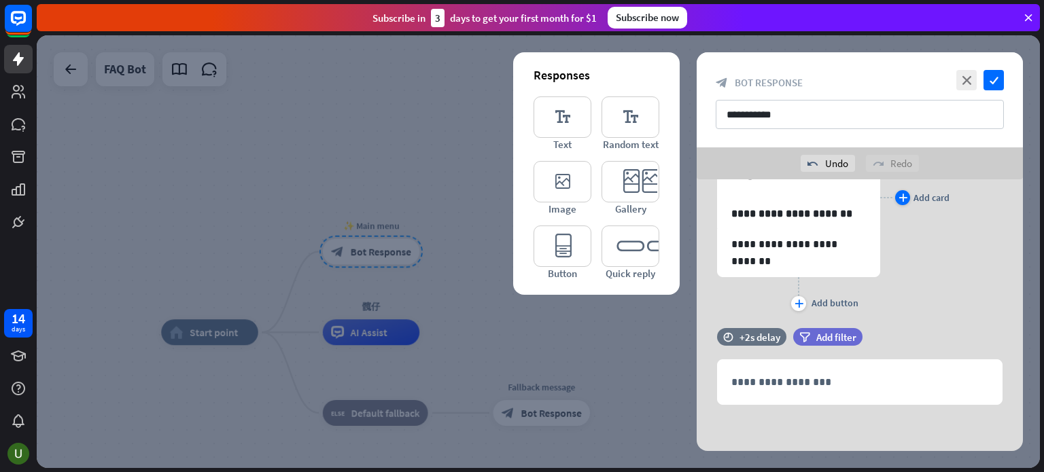
click at [898, 198] on div "plus" at bounding box center [902, 197] width 15 height 15
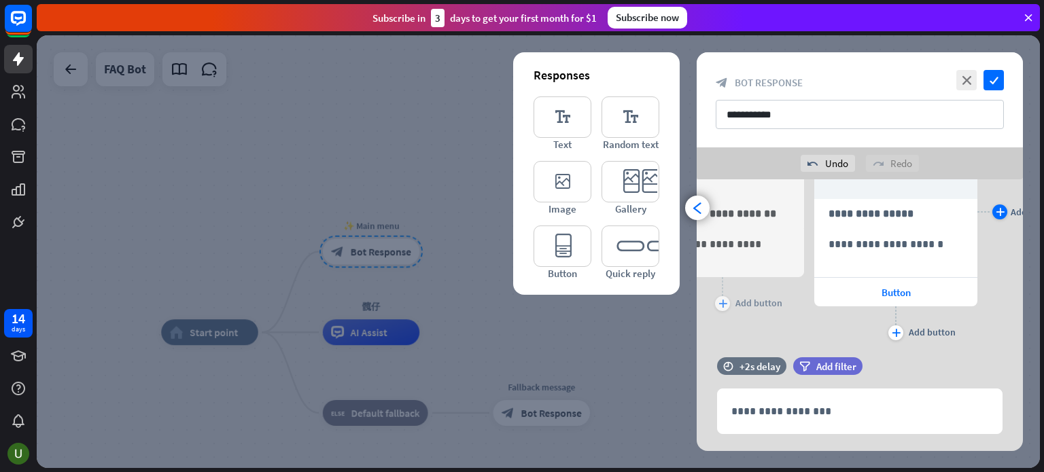
scroll to position [0, 112]
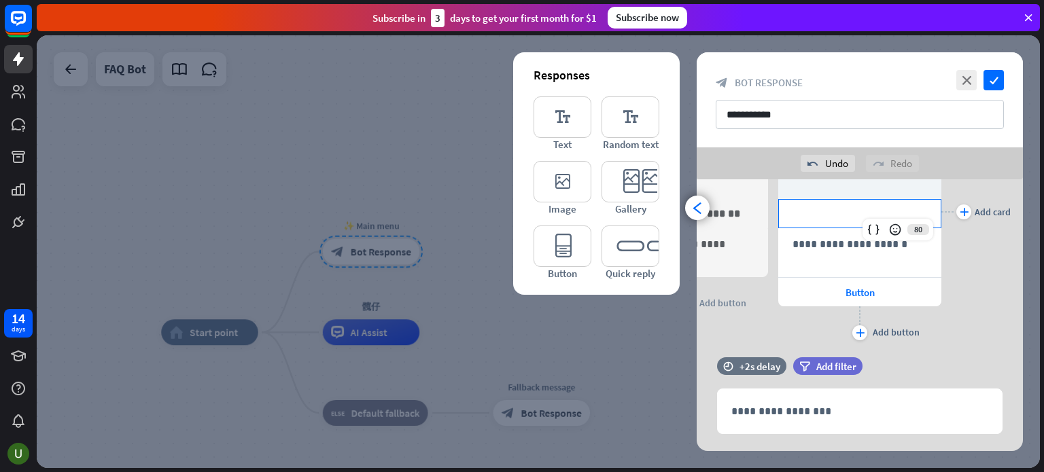
click at [851, 217] on p "**********" at bounding box center [859, 213] width 135 height 17
click at [974, 281] on div "plus Add card" at bounding box center [975, 212] width 69 height 264
click at [868, 293] on span "Button" at bounding box center [859, 292] width 29 height 13
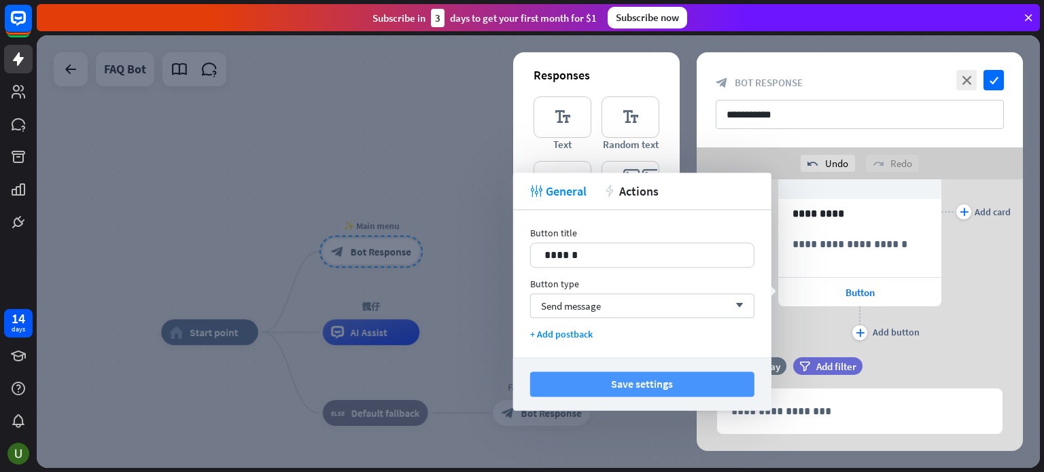
click at [616, 385] on button "Save settings" at bounding box center [642, 384] width 224 height 25
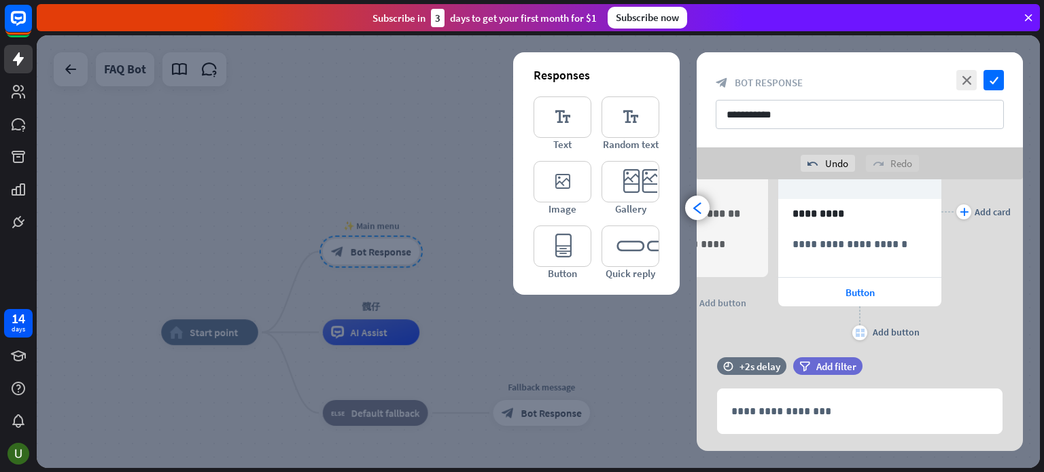
drag, startPoint x: 790, startPoint y: 323, endPoint x: 830, endPoint y: 308, distance: 43.0
click at [870, 327] on div "**********" at bounding box center [859, 212] width 326 height 264
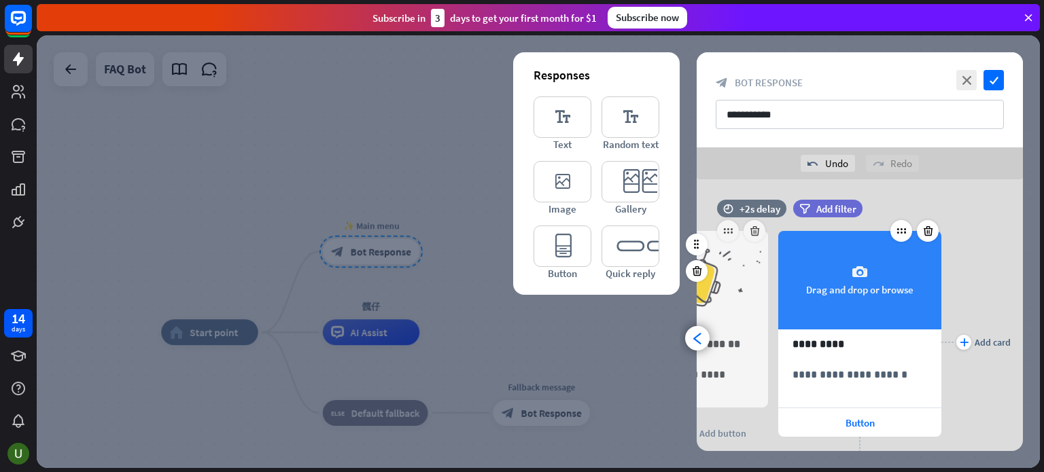
scroll to position [0, 0]
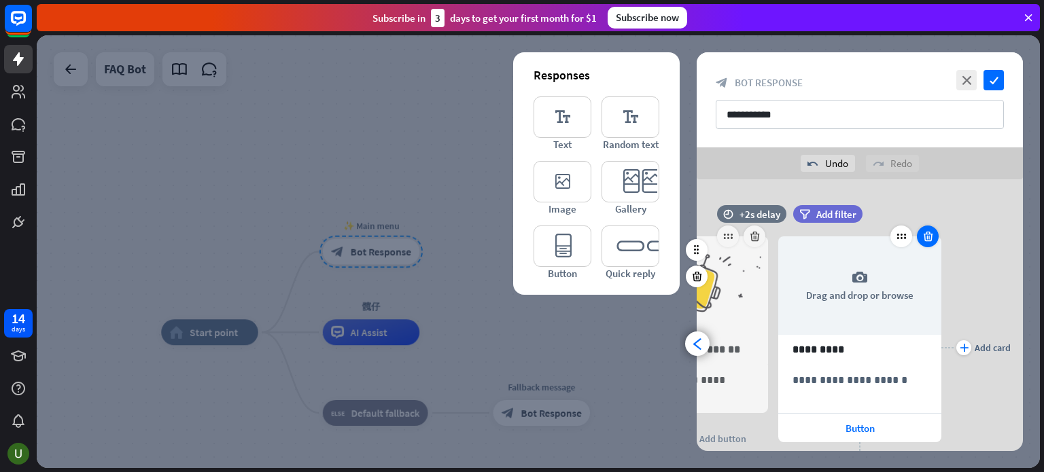
click at [931, 241] on icon at bounding box center [927, 236] width 13 height 12
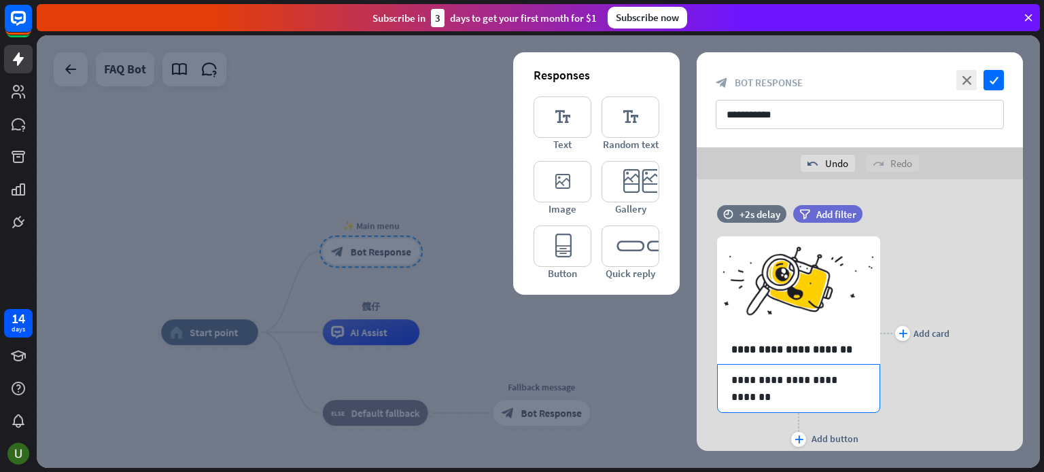
click at [800, 385] on p "**********" at bounding box center [798, 380] width 135 height 17
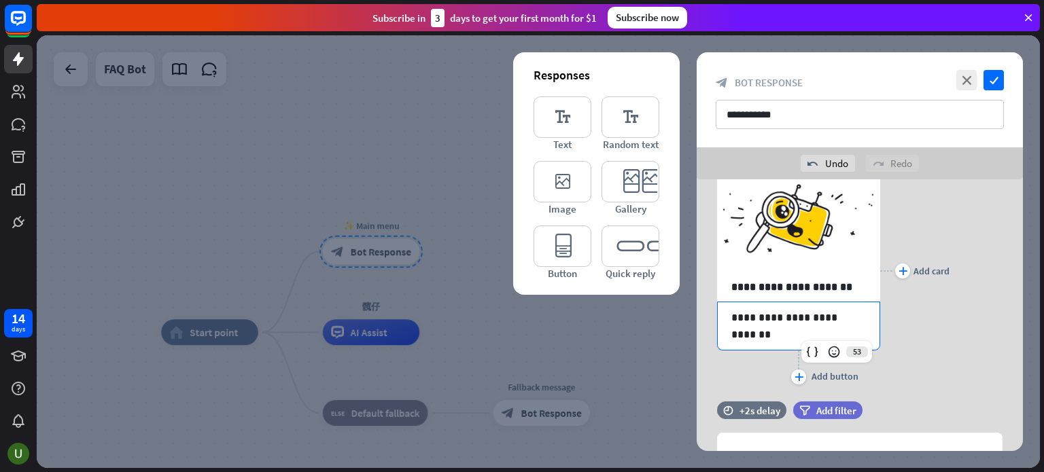
scroll to position [68, 0]
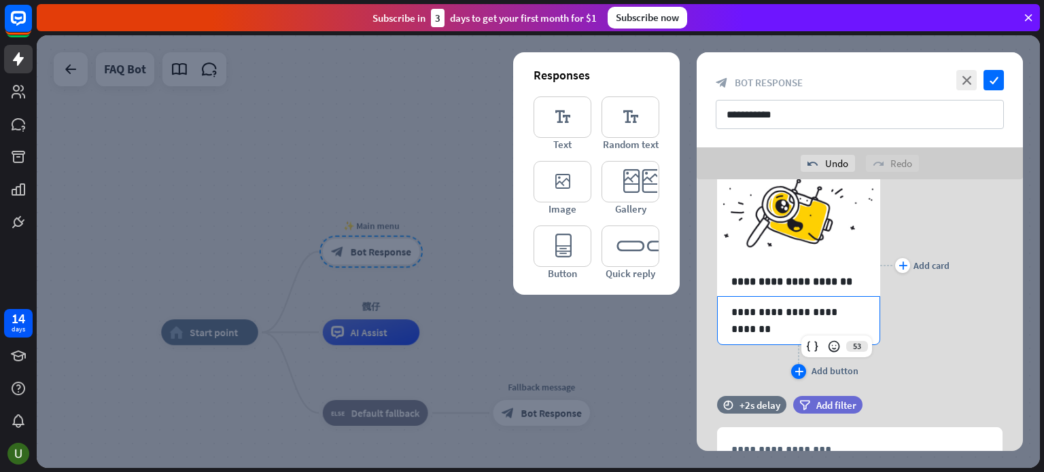
click at [795, 369] on icon "plus" at bounding box center [798, 372] width 9 height 8
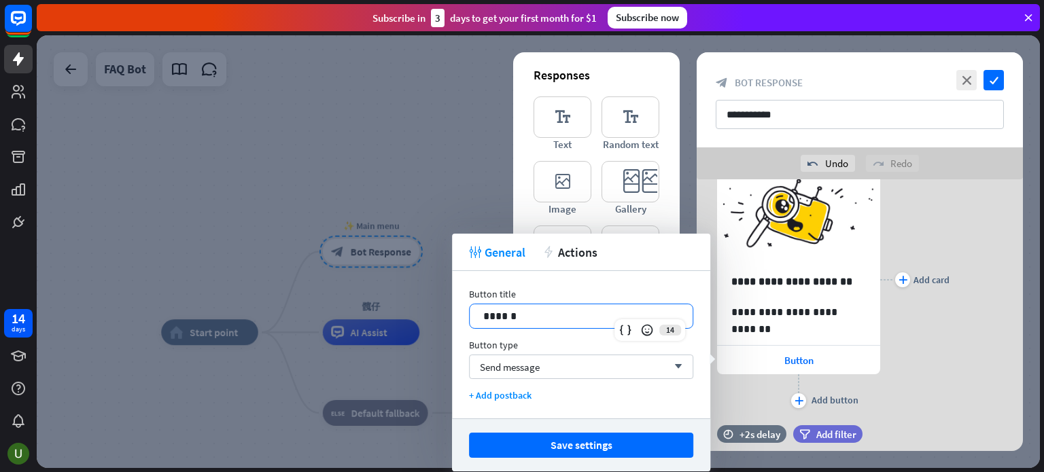
drag, startPoint x: 525, startPoint y: 321, endPoint x: 375, endPoint y: 309, distance: 150.6
click at [376, 309] on body "14 days close Product Help First steps Get started with ChatBot Help Center Fol…" at bounding box center [522, 236] width 1044 height 472
drag, startPoint x: 530, startPoint y: 316, endPoint x: 448, endPoint y: 310, distance: 82.4
click at [448, 310] on body "14 days close Product Help First steps Get started with ChatBot Help Center Fol…" at bounding box center [522, 236] width 1044 height 472
